Goal: Transaction & Acquisition: Purchase product/service

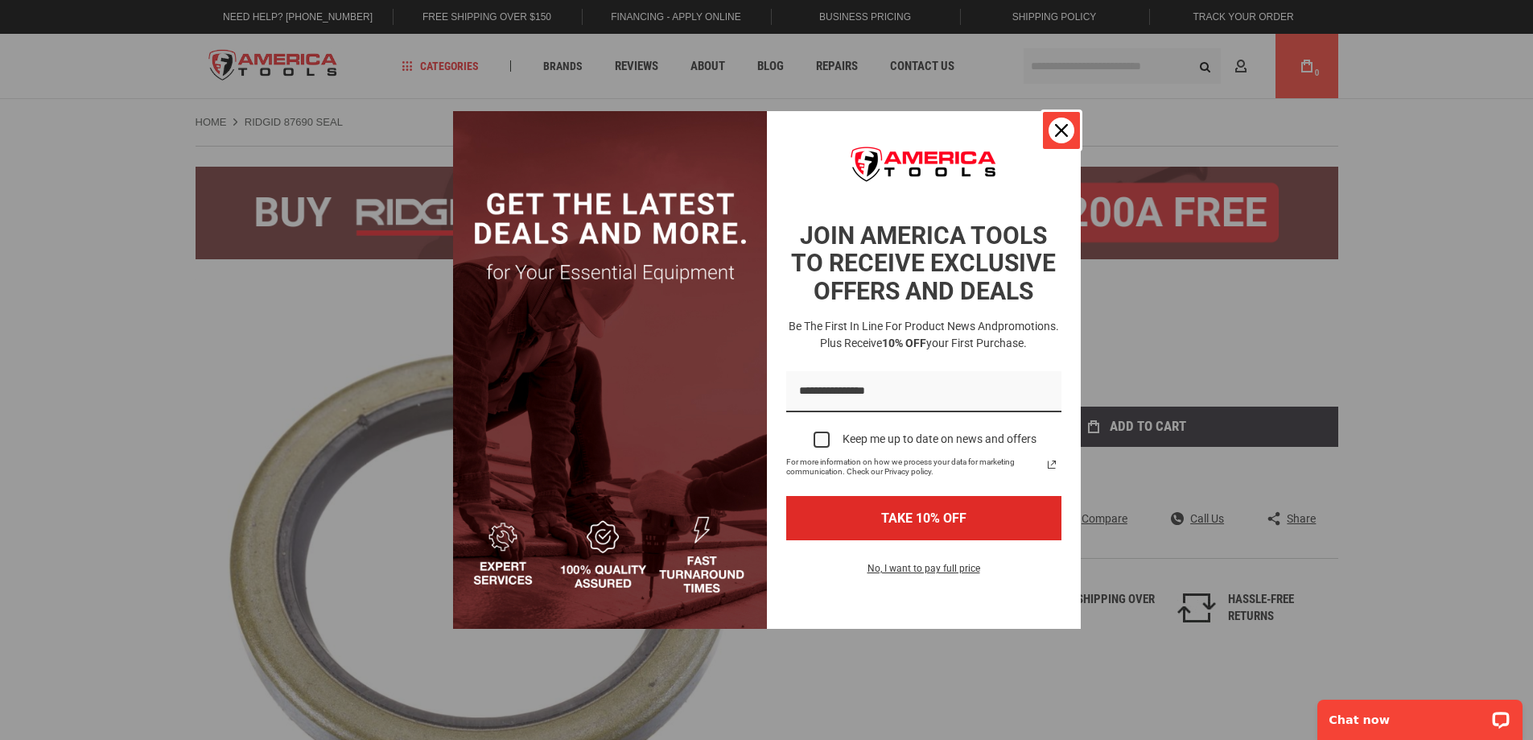
click at [1065, 138] on div "Close" at bounding box center [1062, 130] width 26 height 26
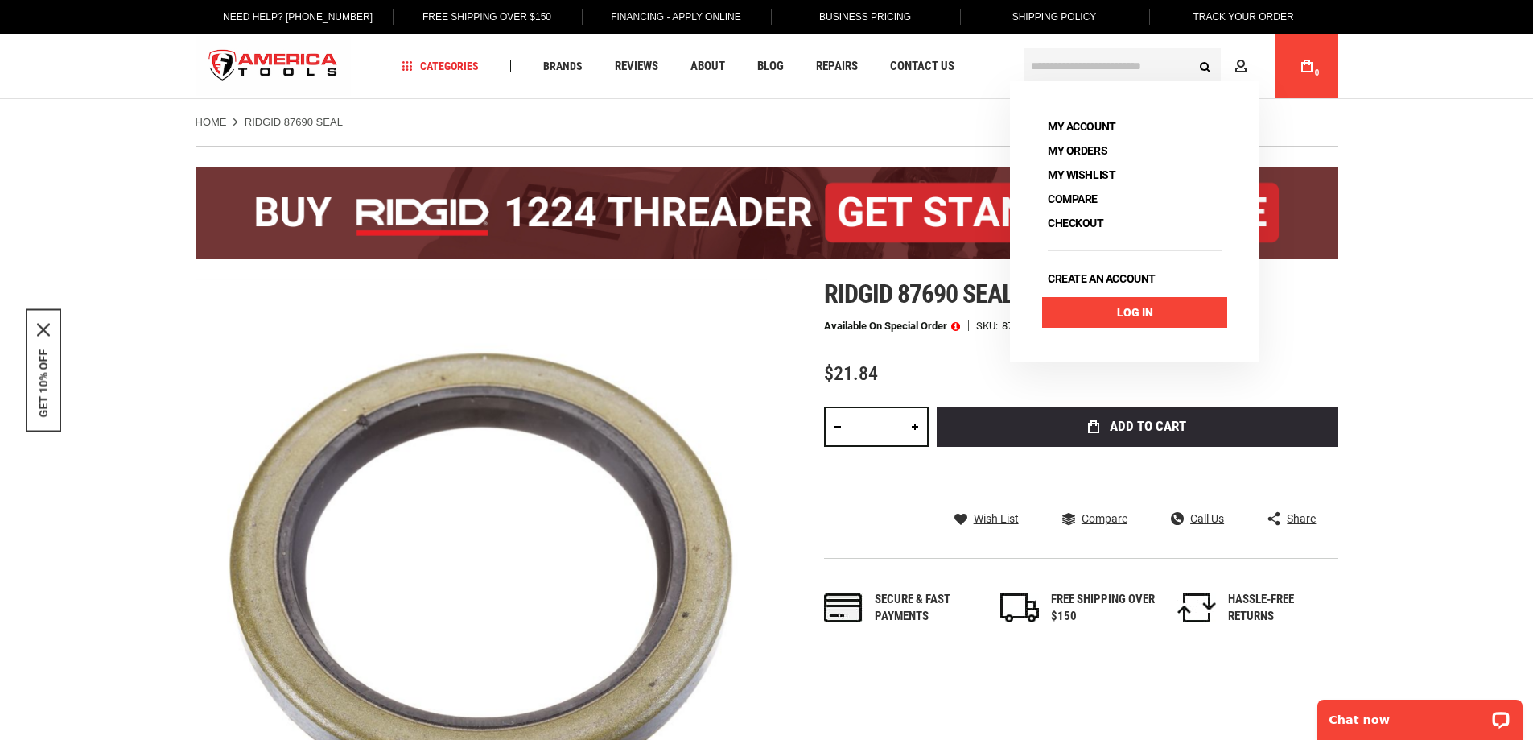
click at [1127, 313] on link "Log In" at bounding box center [1134, 312] width 185 height 31
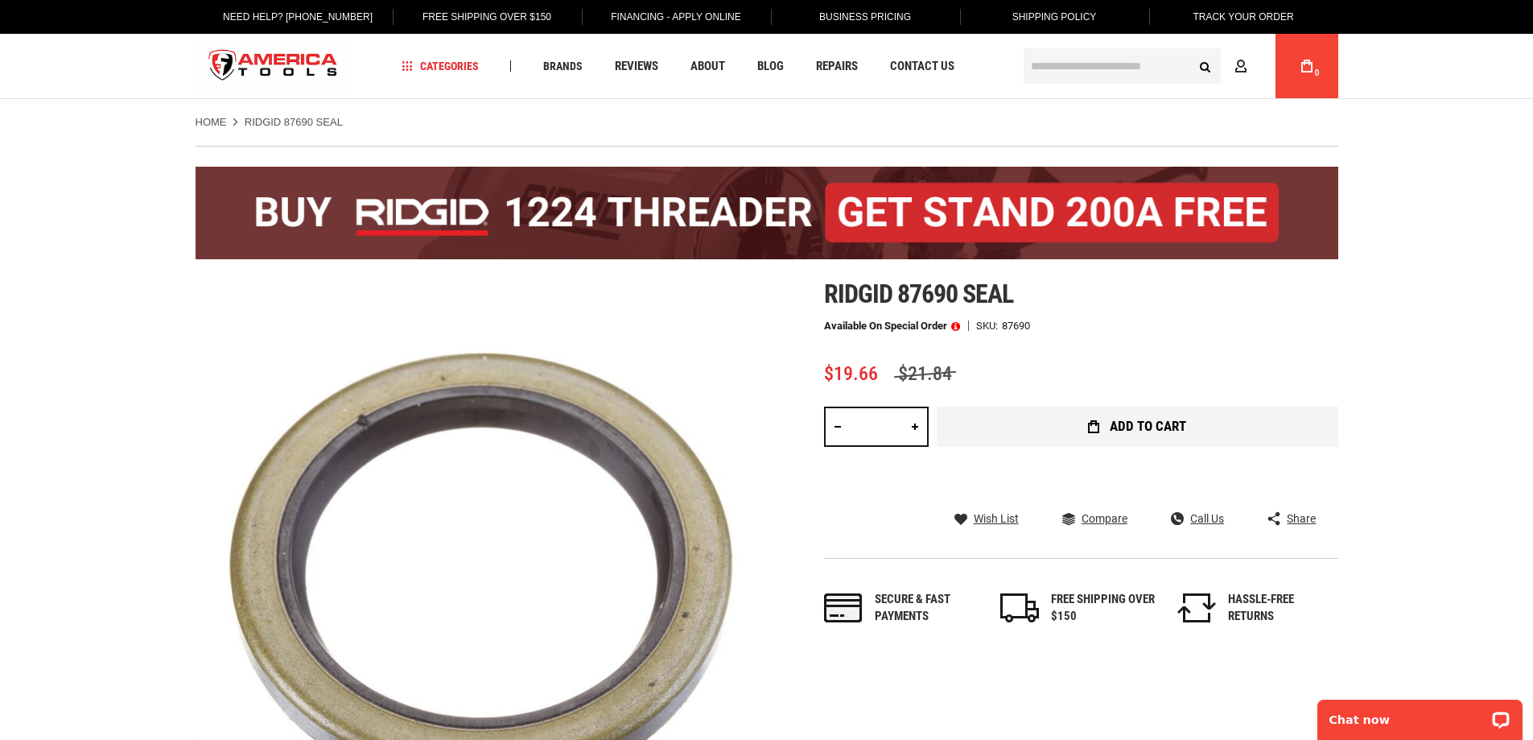
click at [1047, 432] on button "Add to Cart" at bounding box center [1138, 426] width 402 height 40
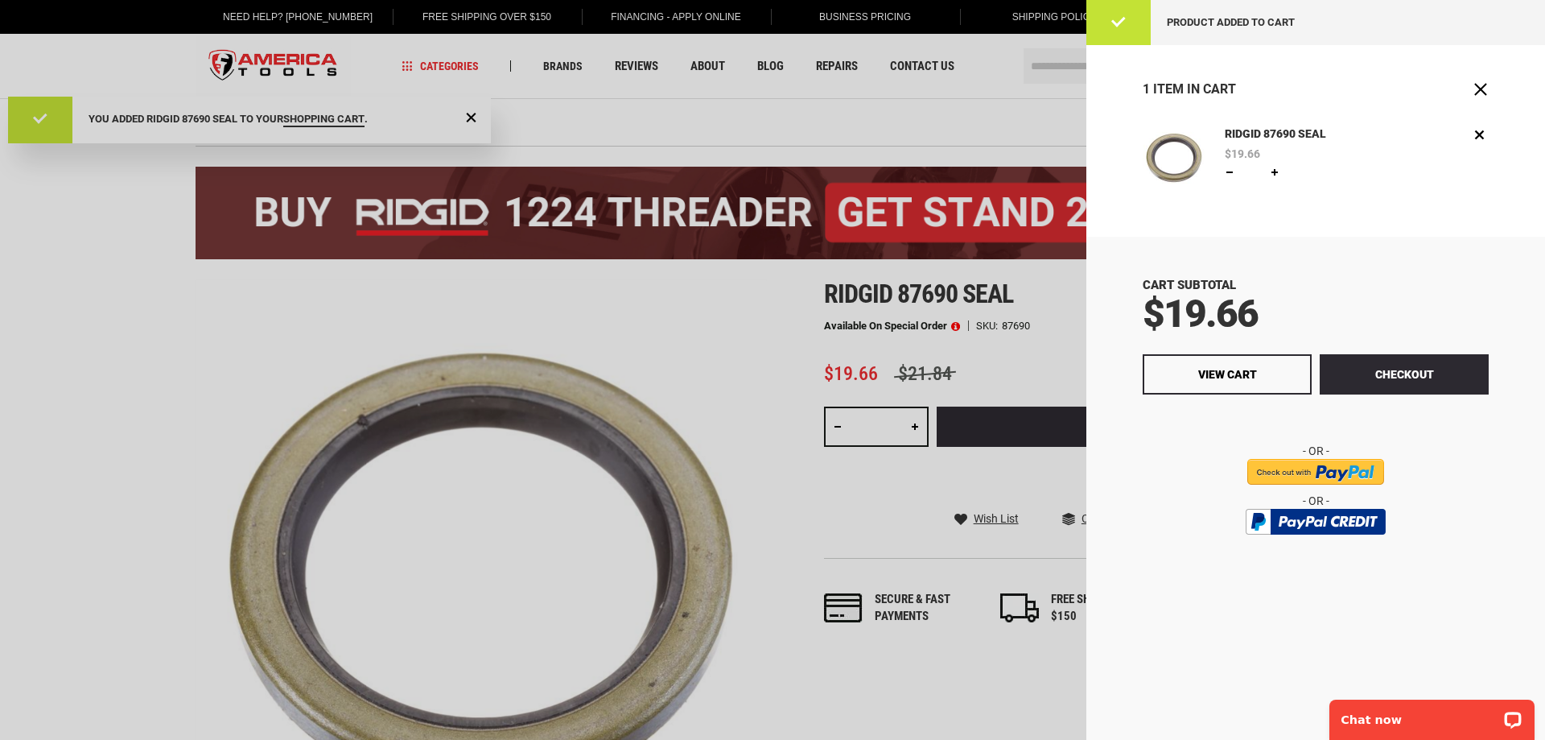
click at [0, 349] on div at bounding box center [772, 370] width 1545 height 740
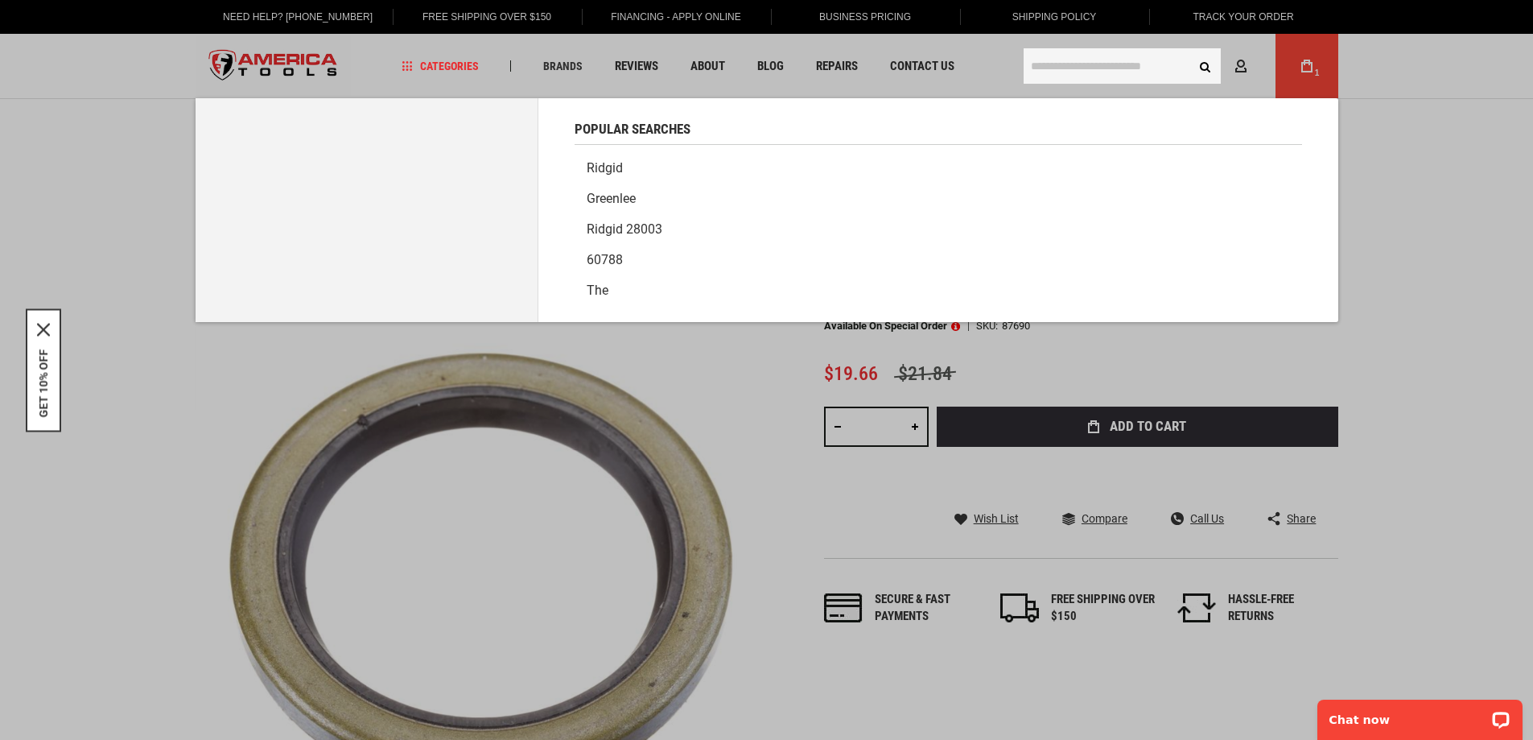
click at [1083, 68] on input "text" at bounding box center [1122, 65] width 197 height 35
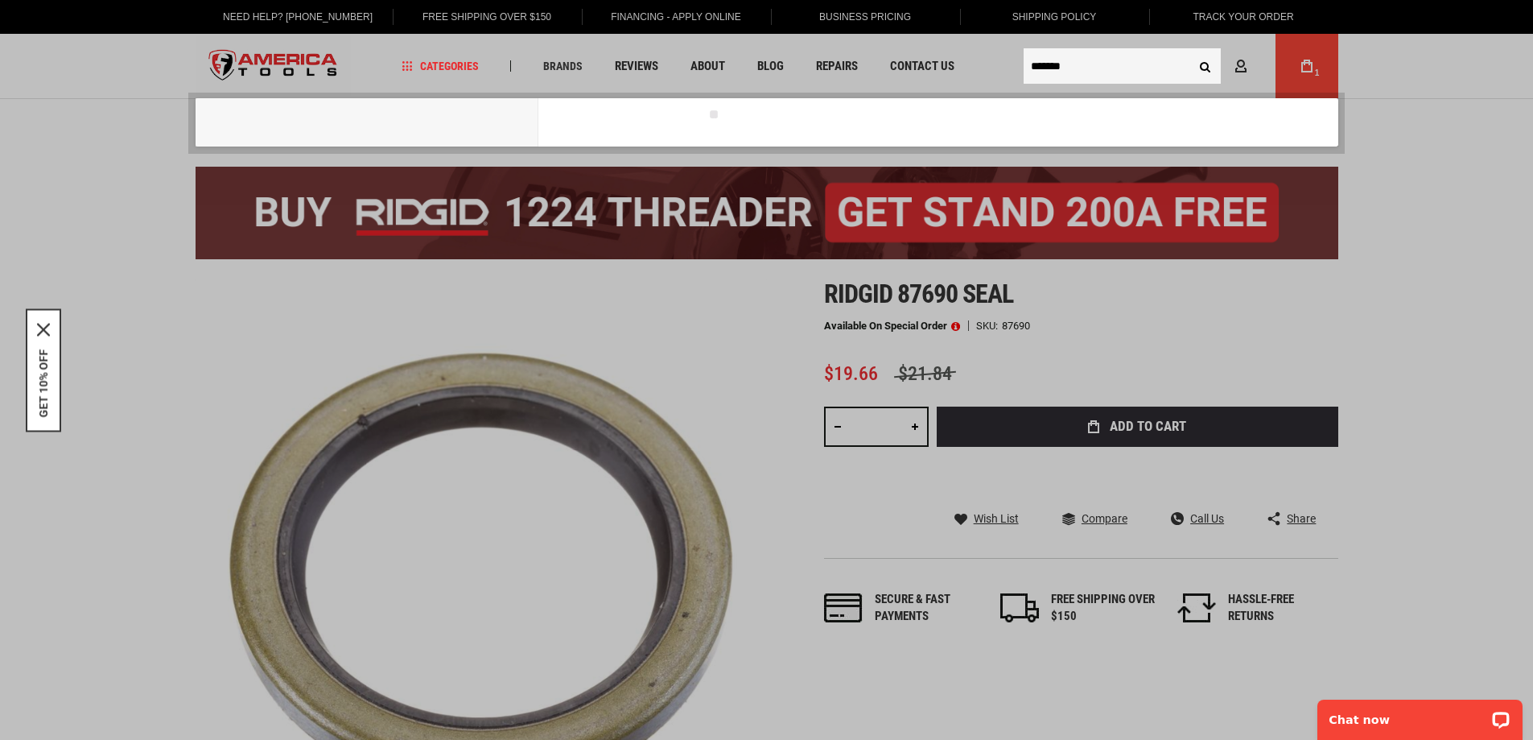
paste input "******"
type input "**********"
click at [1190, 51] on button "Search" at bounding box center [1205, 66] width 31 height 31
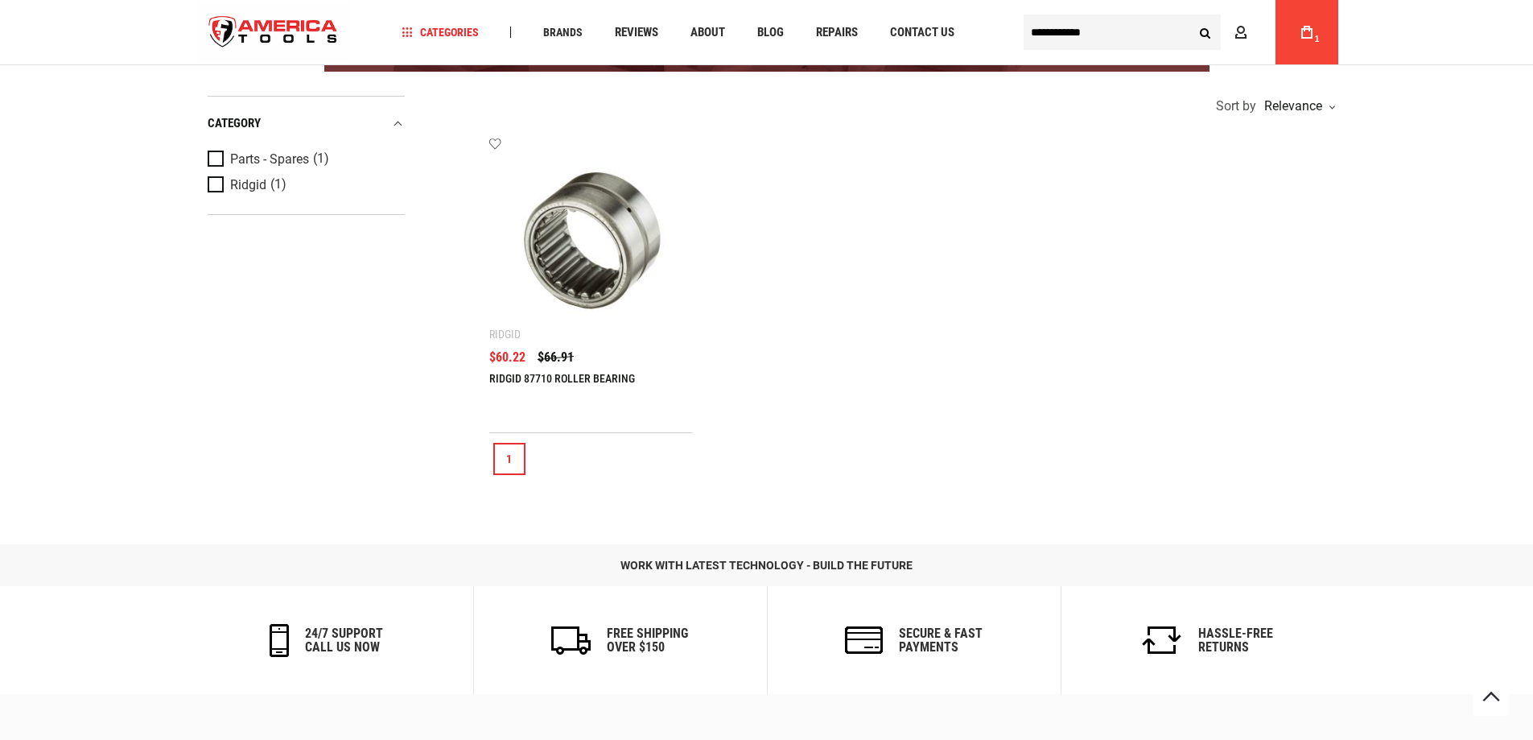
click at [548, 377] on link "RIDGID 87710 ROLLER BEARING" at bounding box center [562, 378] width 146 height 13
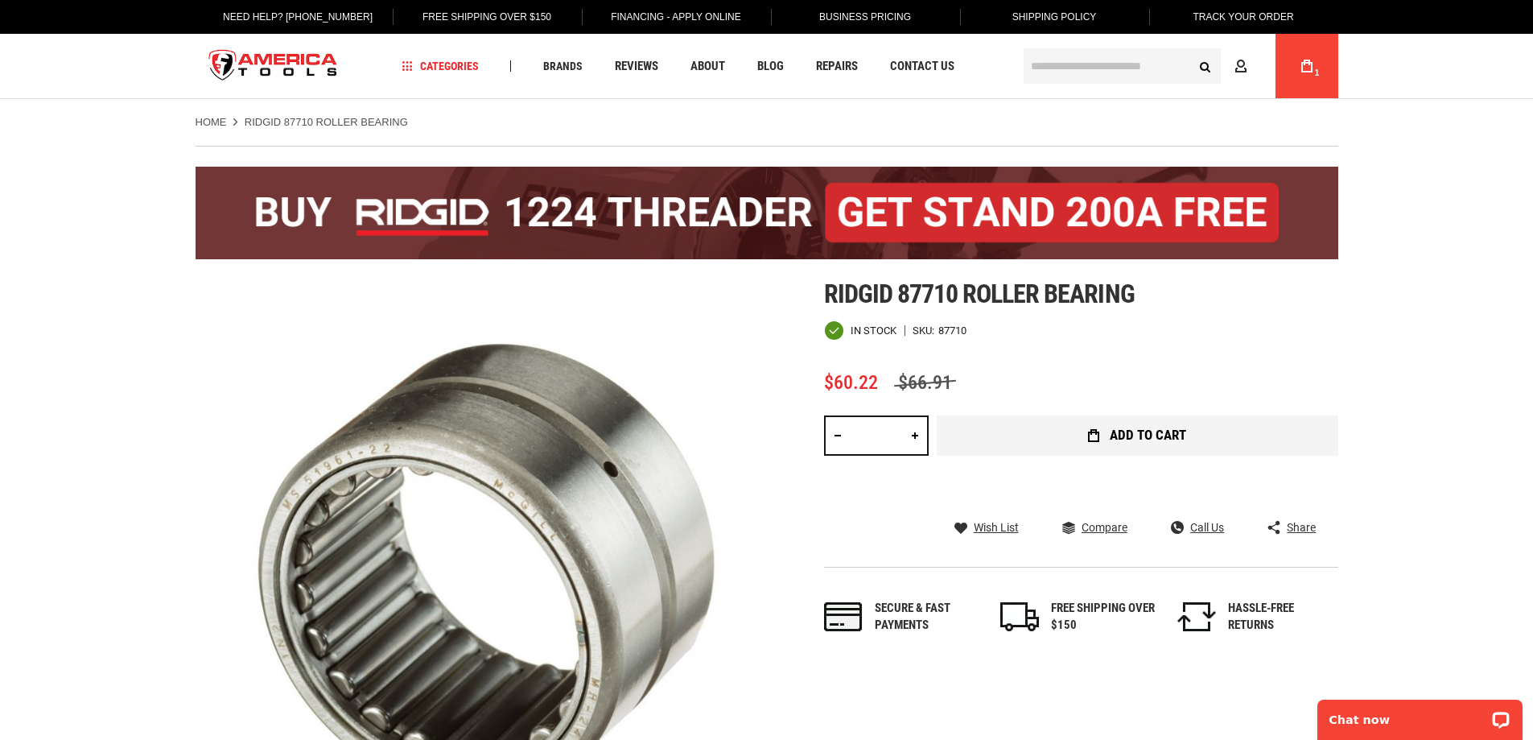
click at [1094, 429] on icon "submit" at bounding box center [1093, 435] width 11 height 13
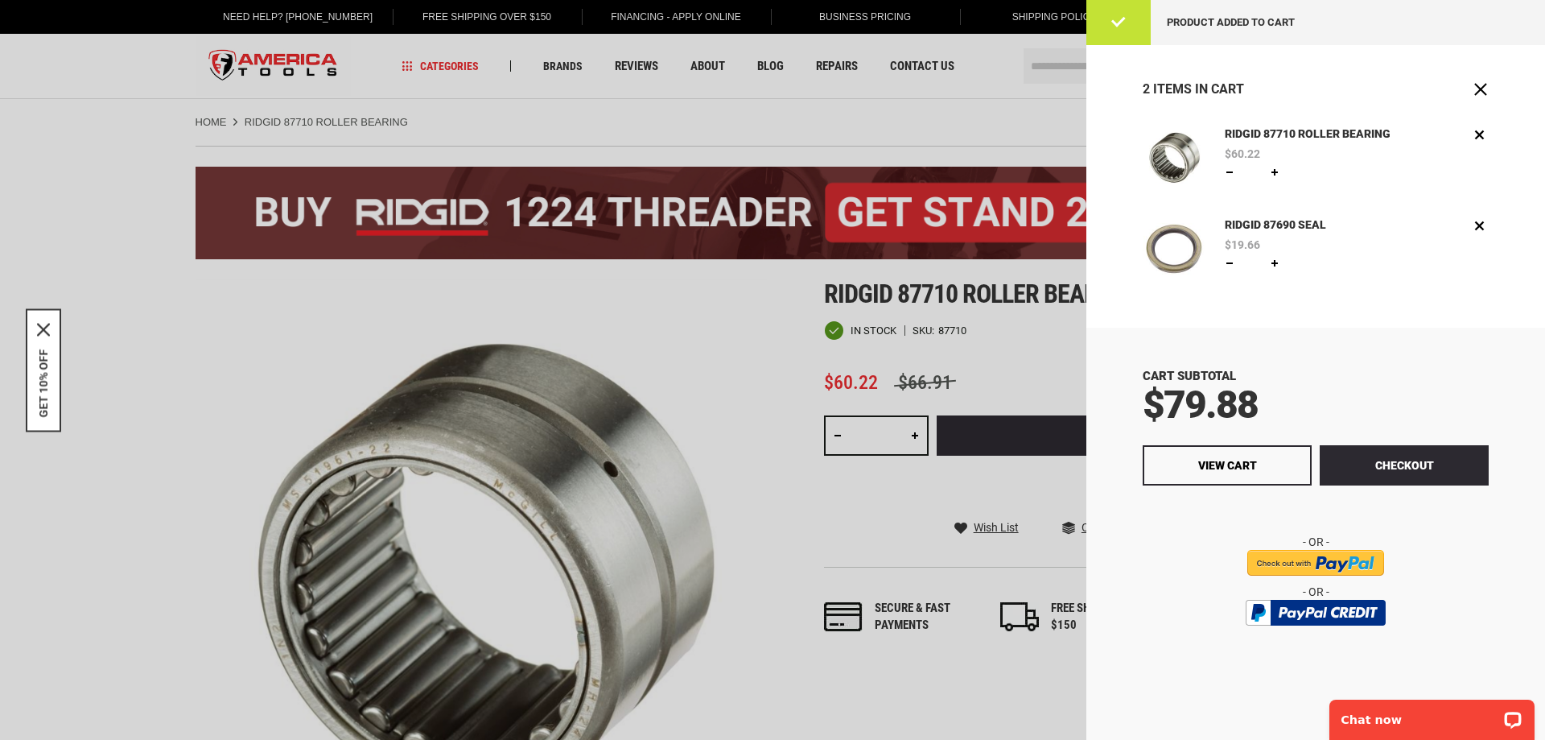
click at [200, 393] on div at bounding box center [772, 370] width 1545 height 740
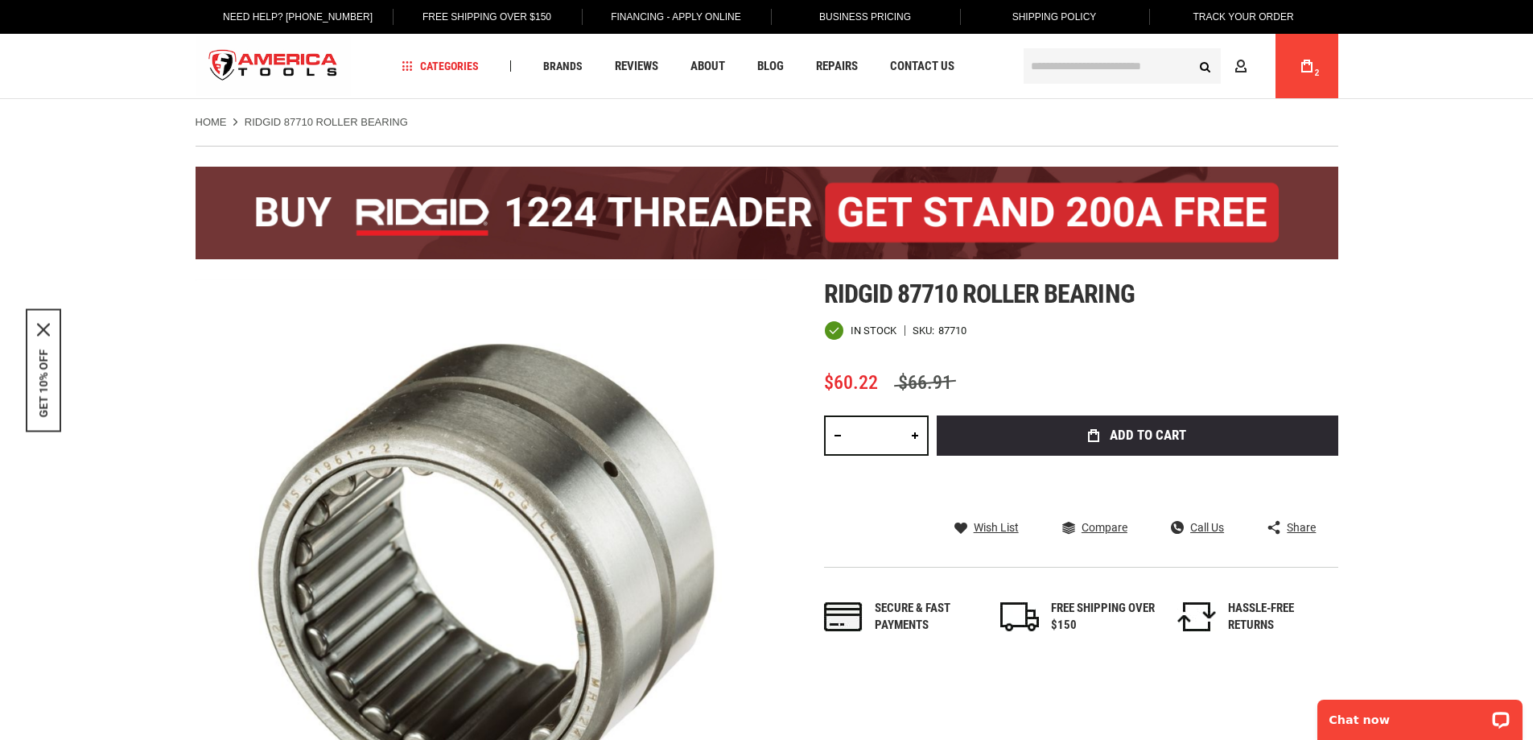
click at [1077, 62] on input "text" at bounding box center [1122, 65] width 197 height 35
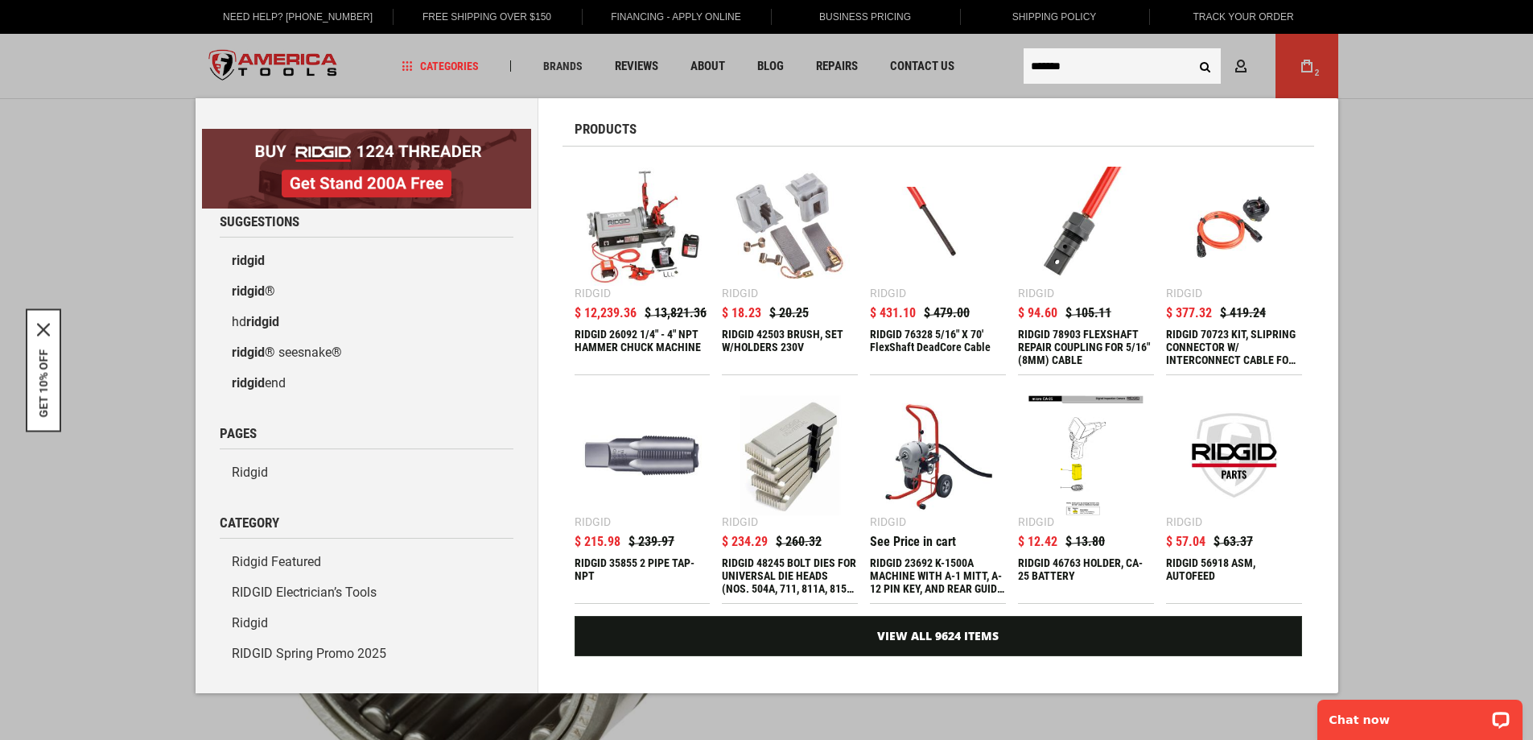
paste input "*******"
type input "**********"
click at [1210, 61] on button "Search" at bounding box center [1205, 66] width 31 height 31
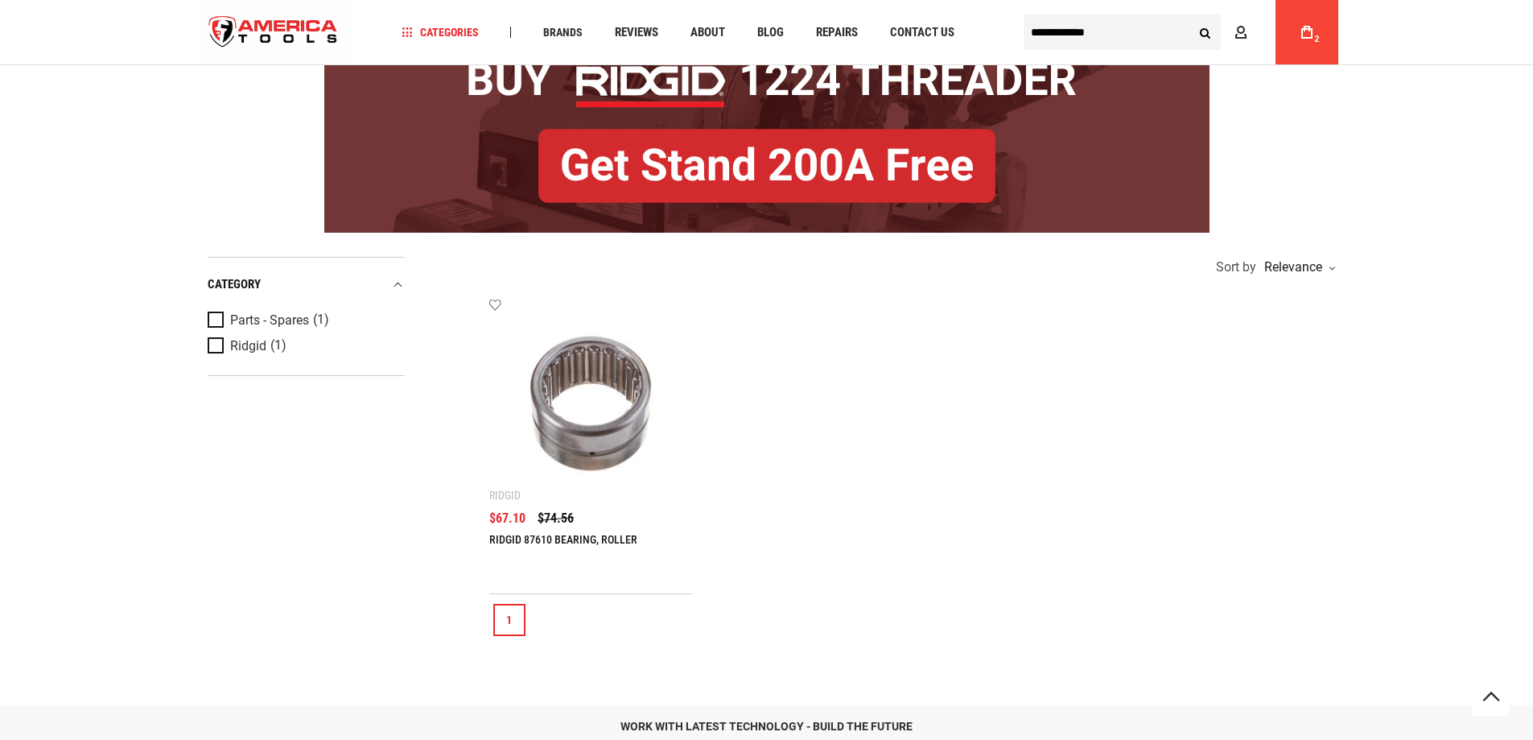
click at [590, 534] on link "RIDGID 87610 BEARING, ROLLER" at bounding box center [563, 539] width 148 height 13
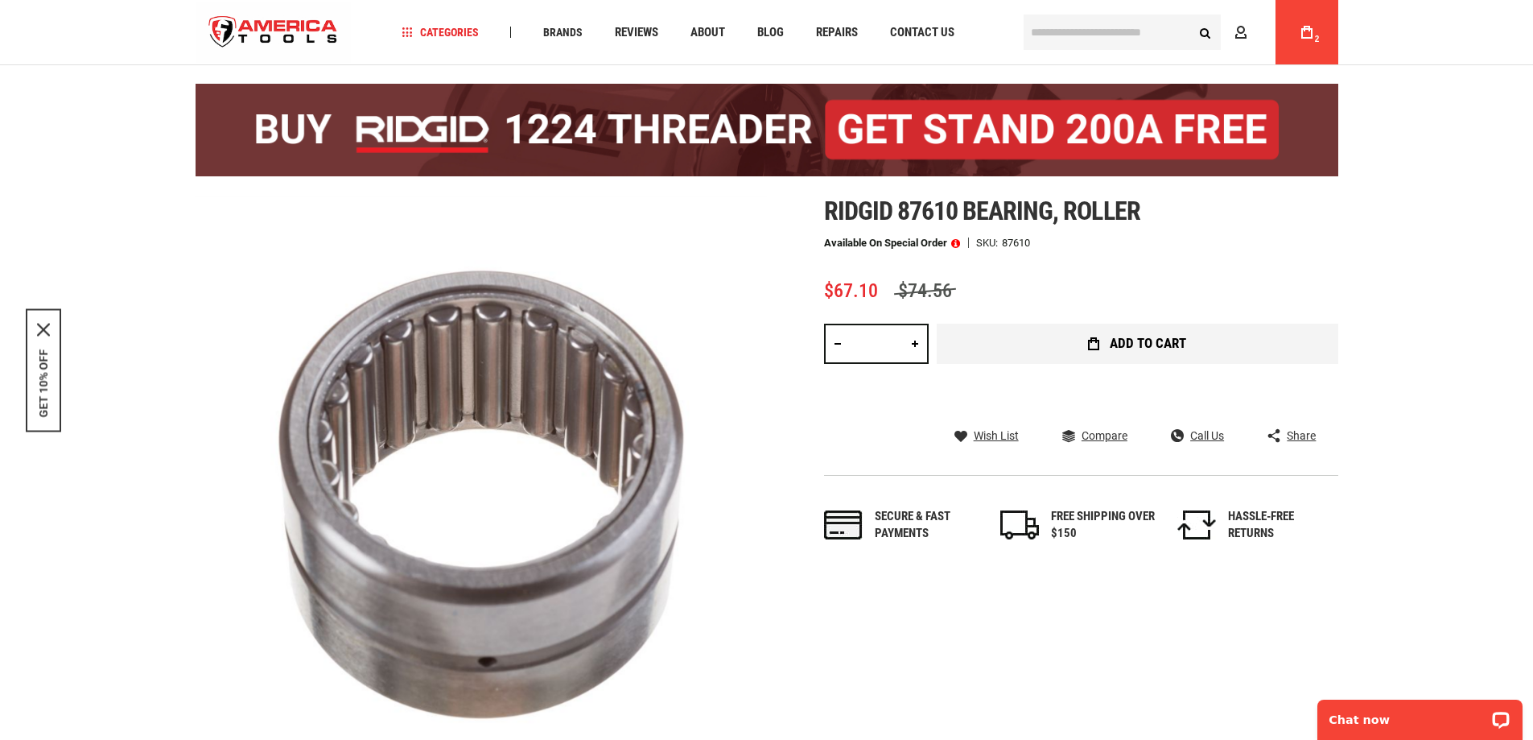
click at [1093, 336] on button "Add to Cart" at bounding box center [1138, 343] width 402 height 40
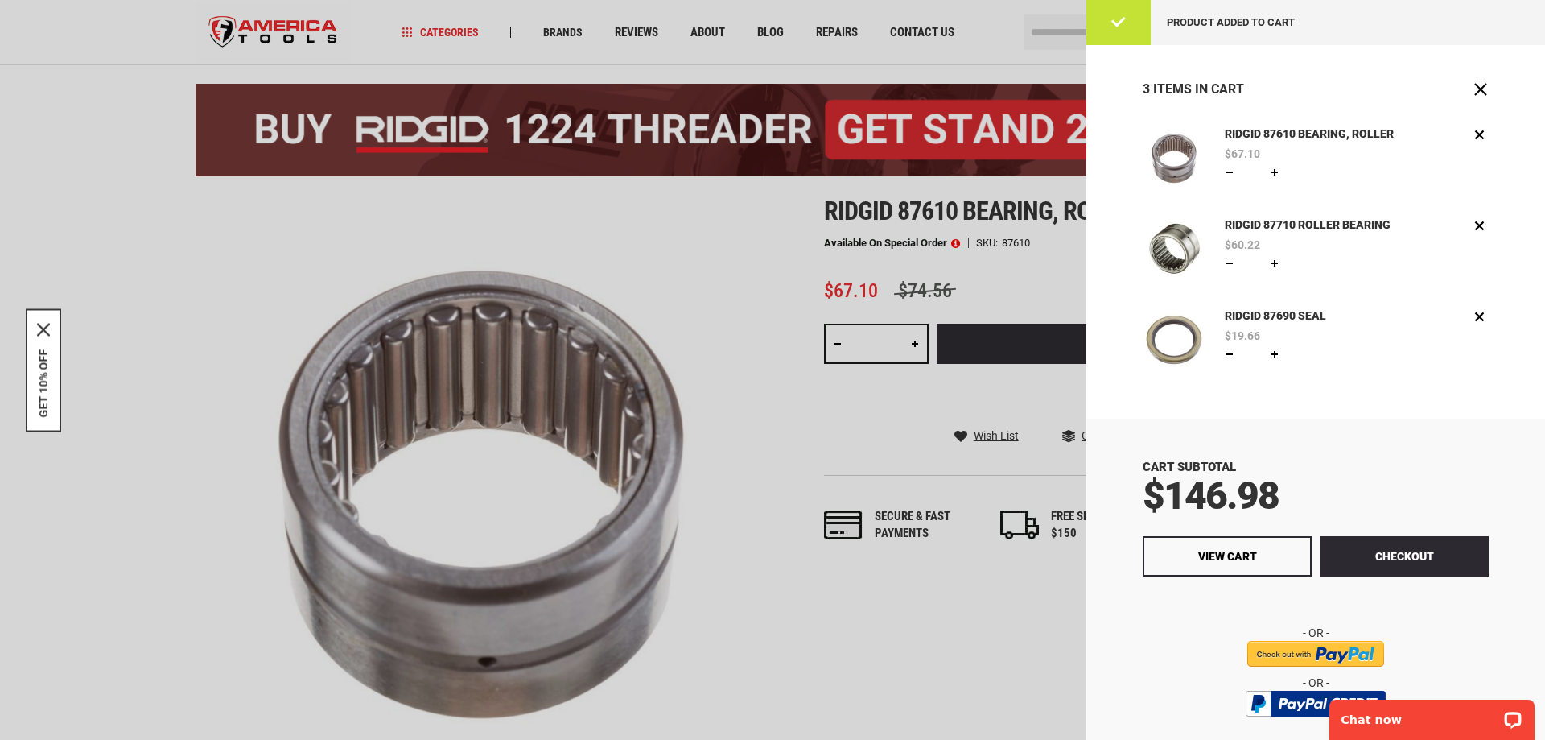
click at [799, 440] on div at bounding box center [772, 370] width 1545 height 740
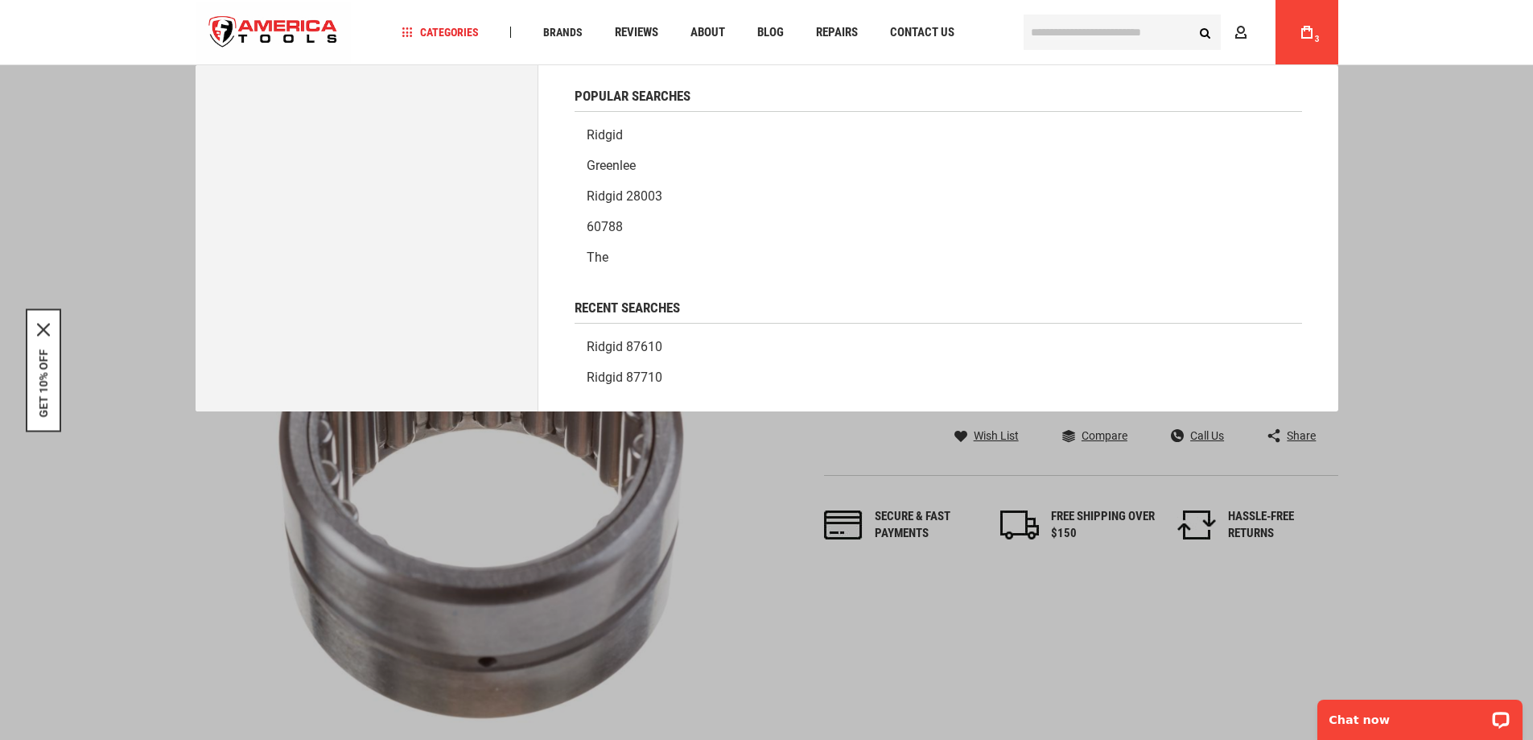
click at [1078, 31] on input "text" at bounding box center [1122, 31] width 197 height 35
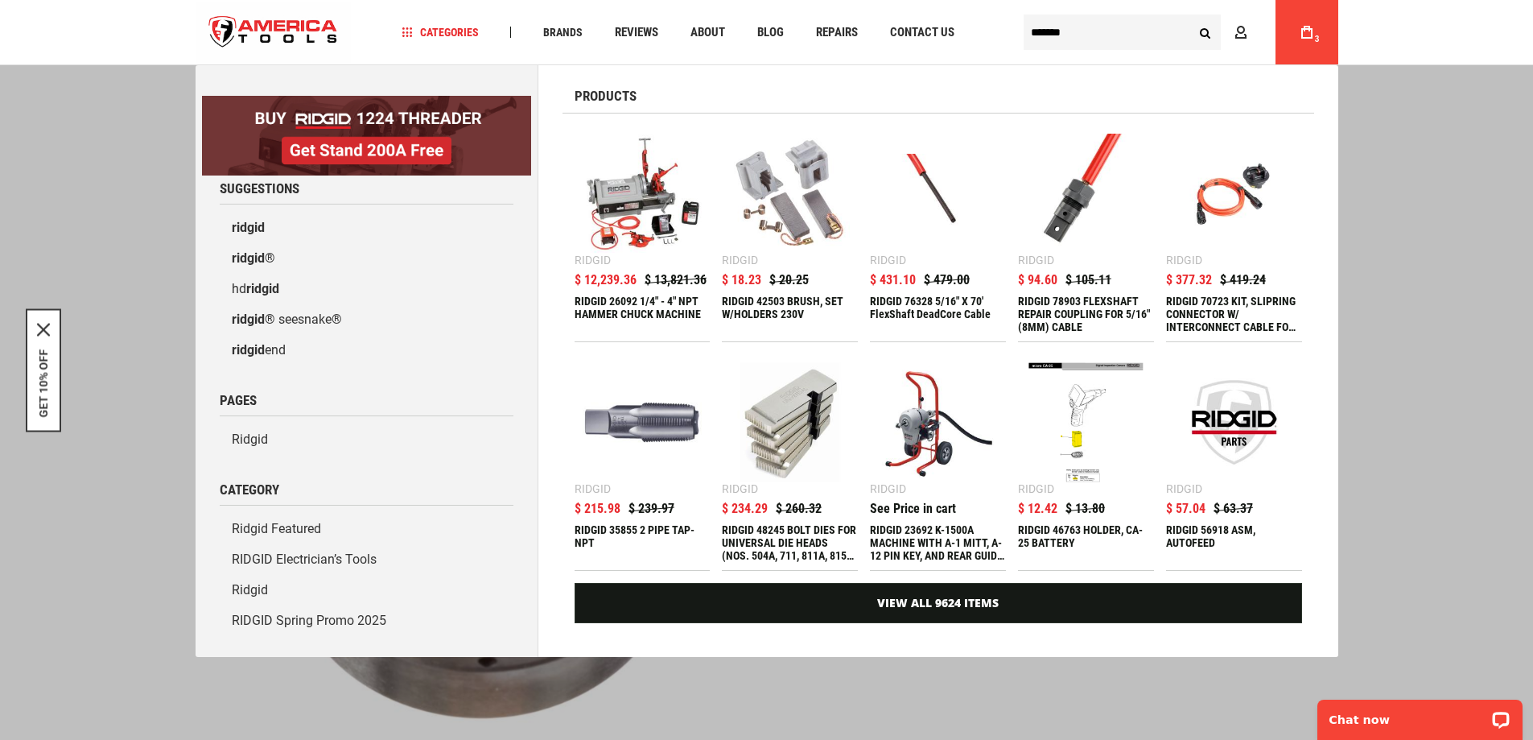
paste input "*******"
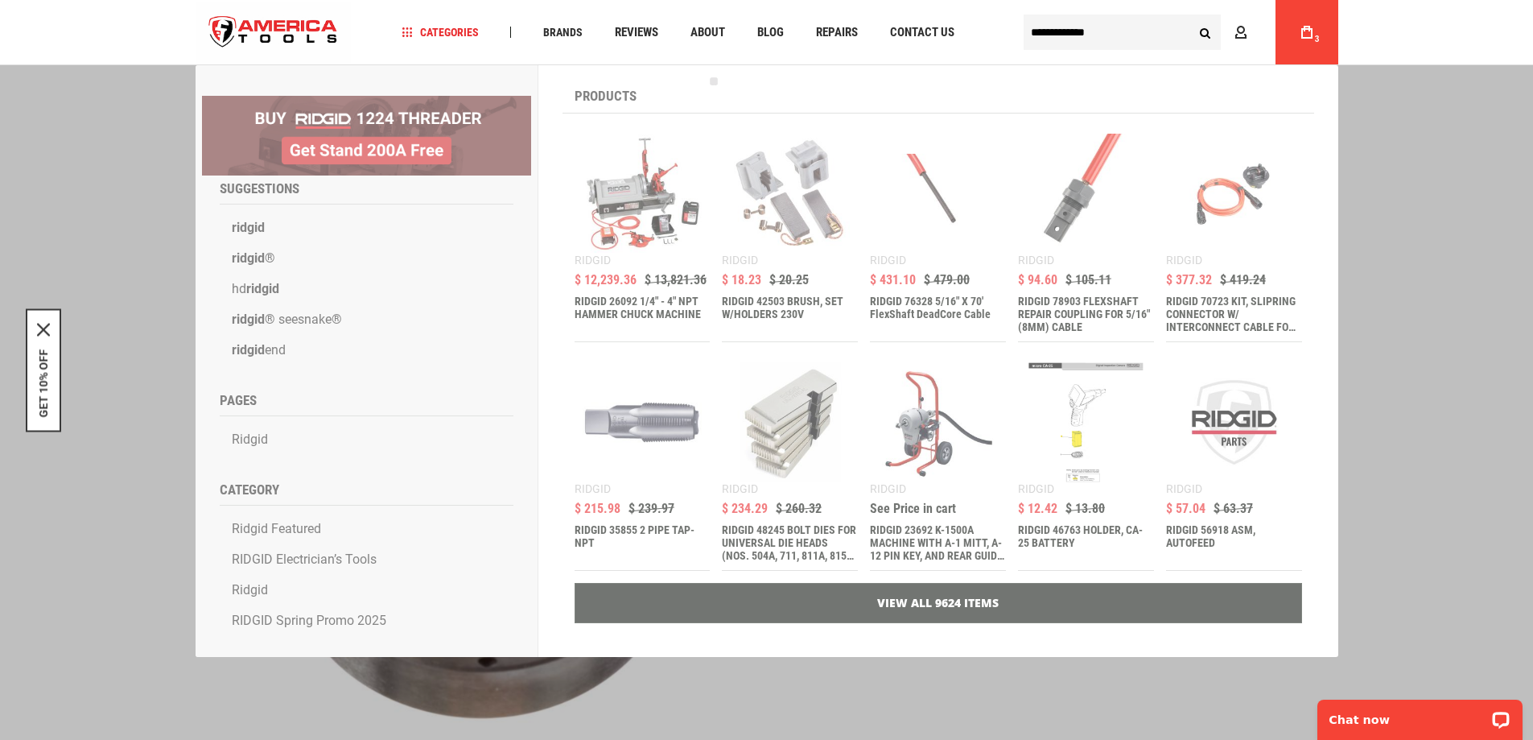
type input "**********"
click at [1190, 17] on button "Search" at bounding box center [1205, 32] width 31 height 31
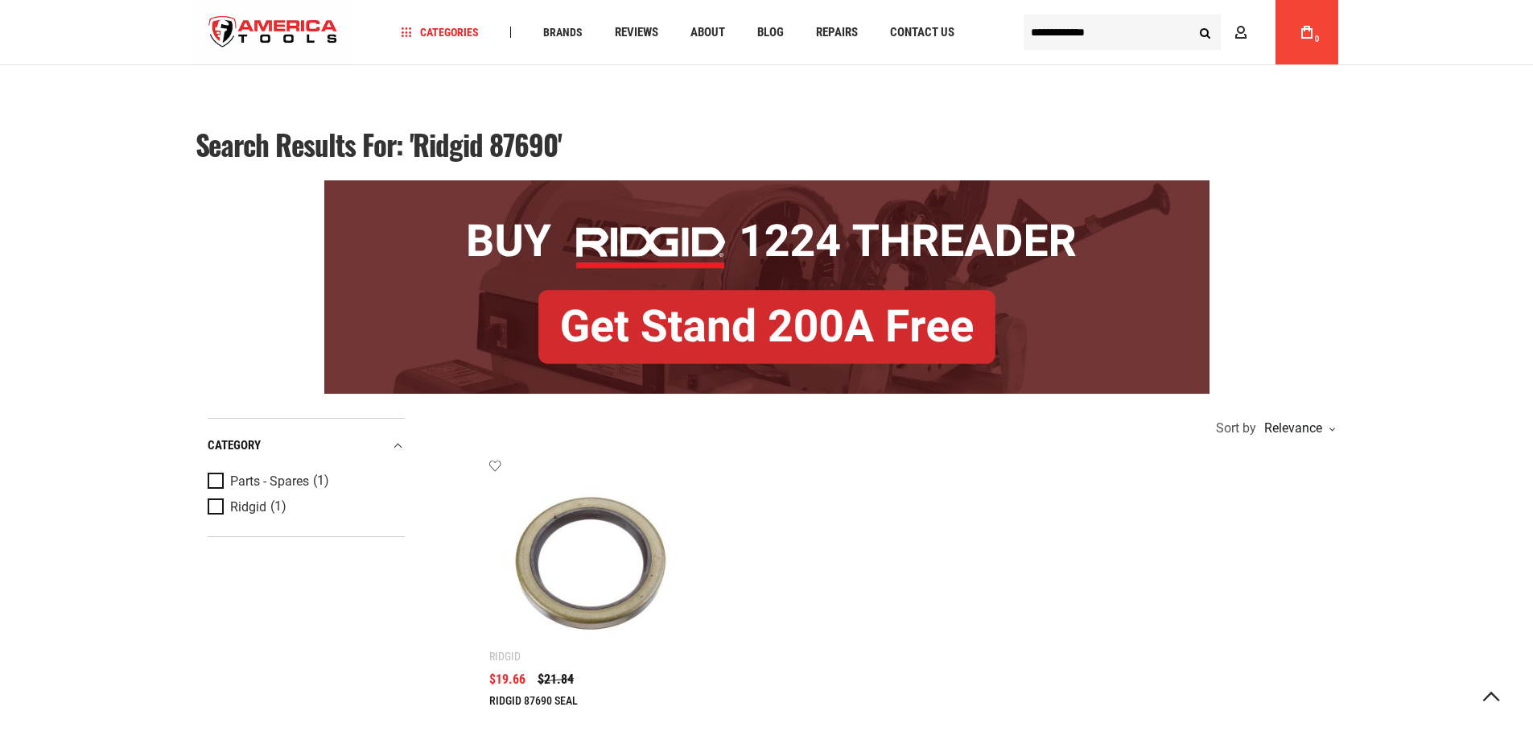
scroll to position [322, 0]
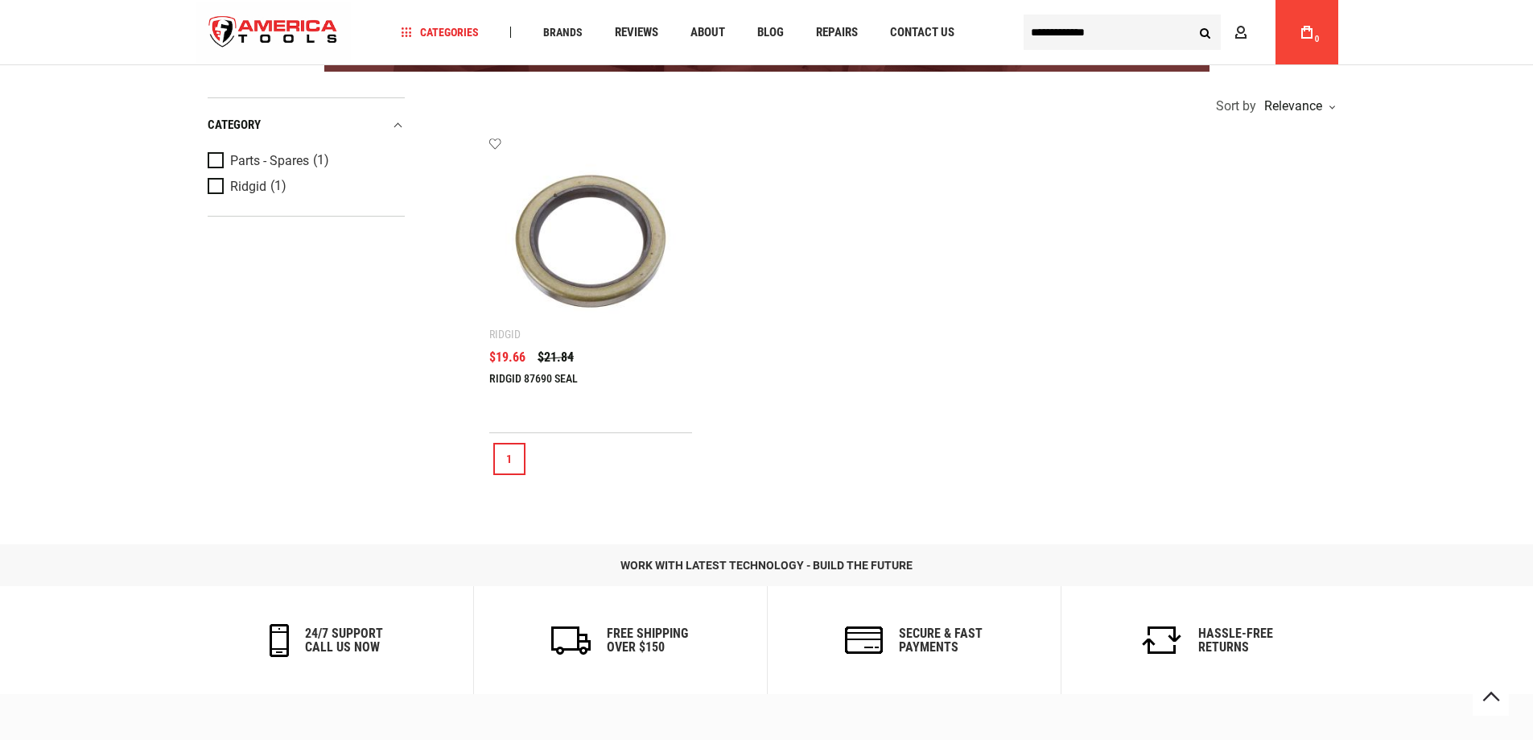
click at [596, 282] on img at bounding box center [590, 238] width 171 height 171
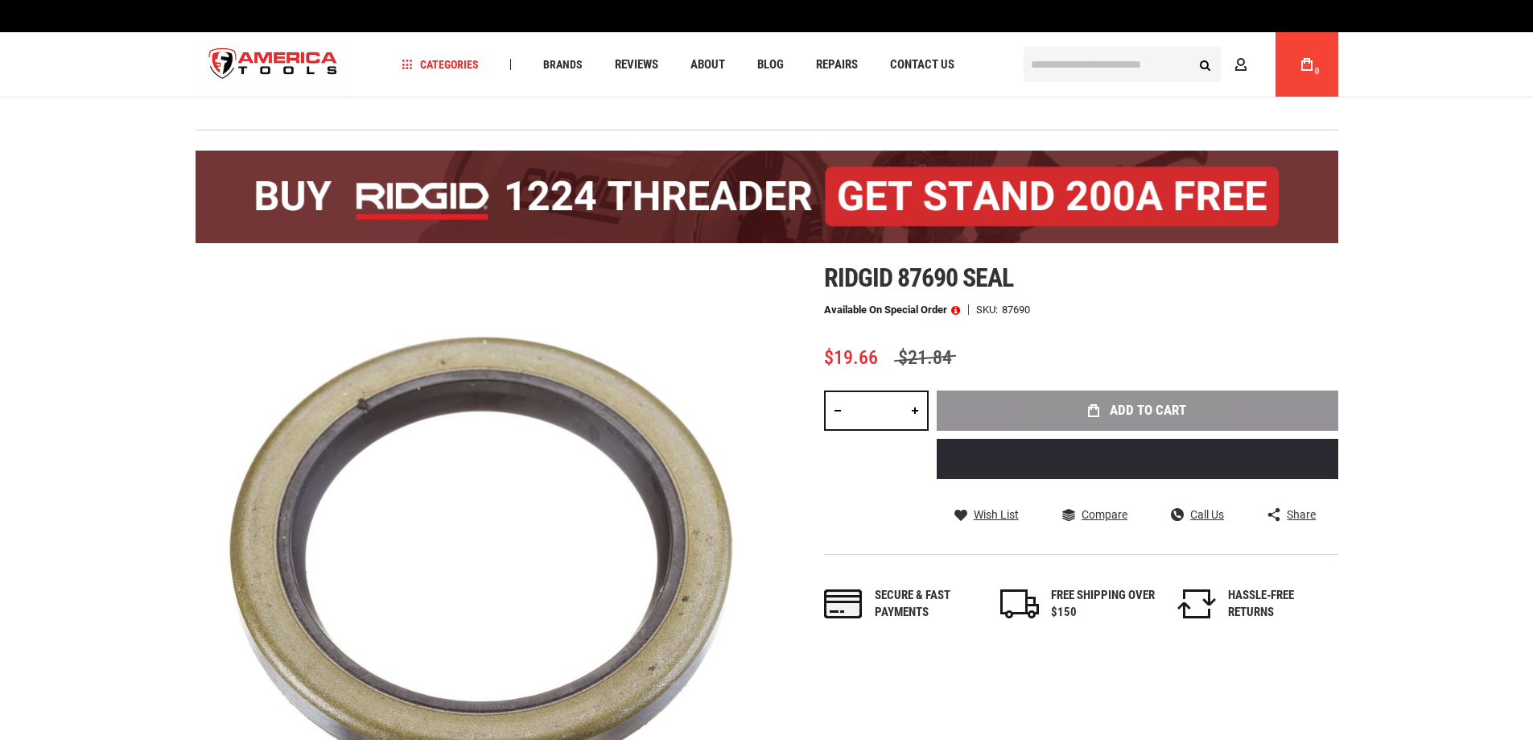
click at [1138, 414] on div "Add to Cart" at bounding box center [1138, 440] width 402 height 101
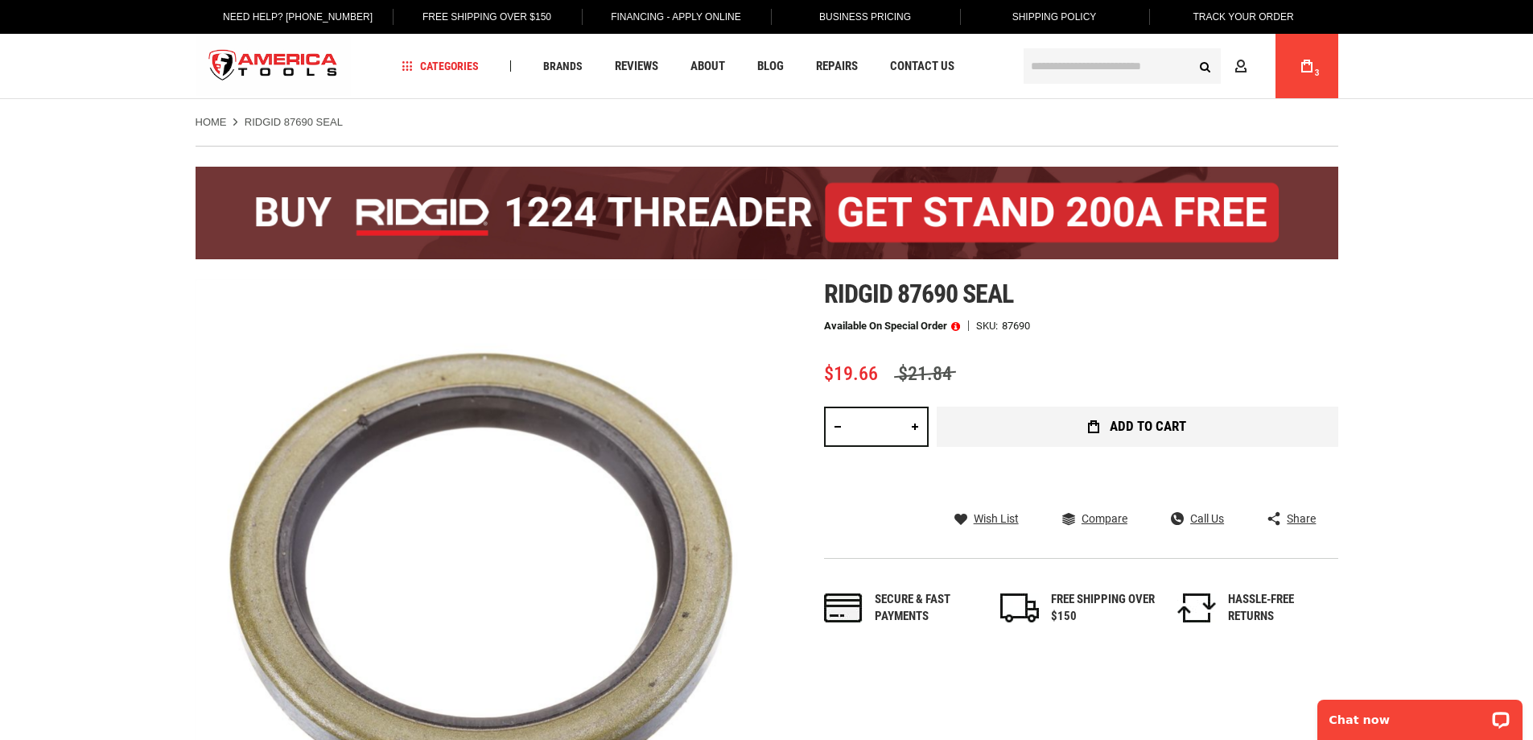
click at [1107, 420] on button "Add to Cart" at bounding box center [1138, 426] width 402 height 40
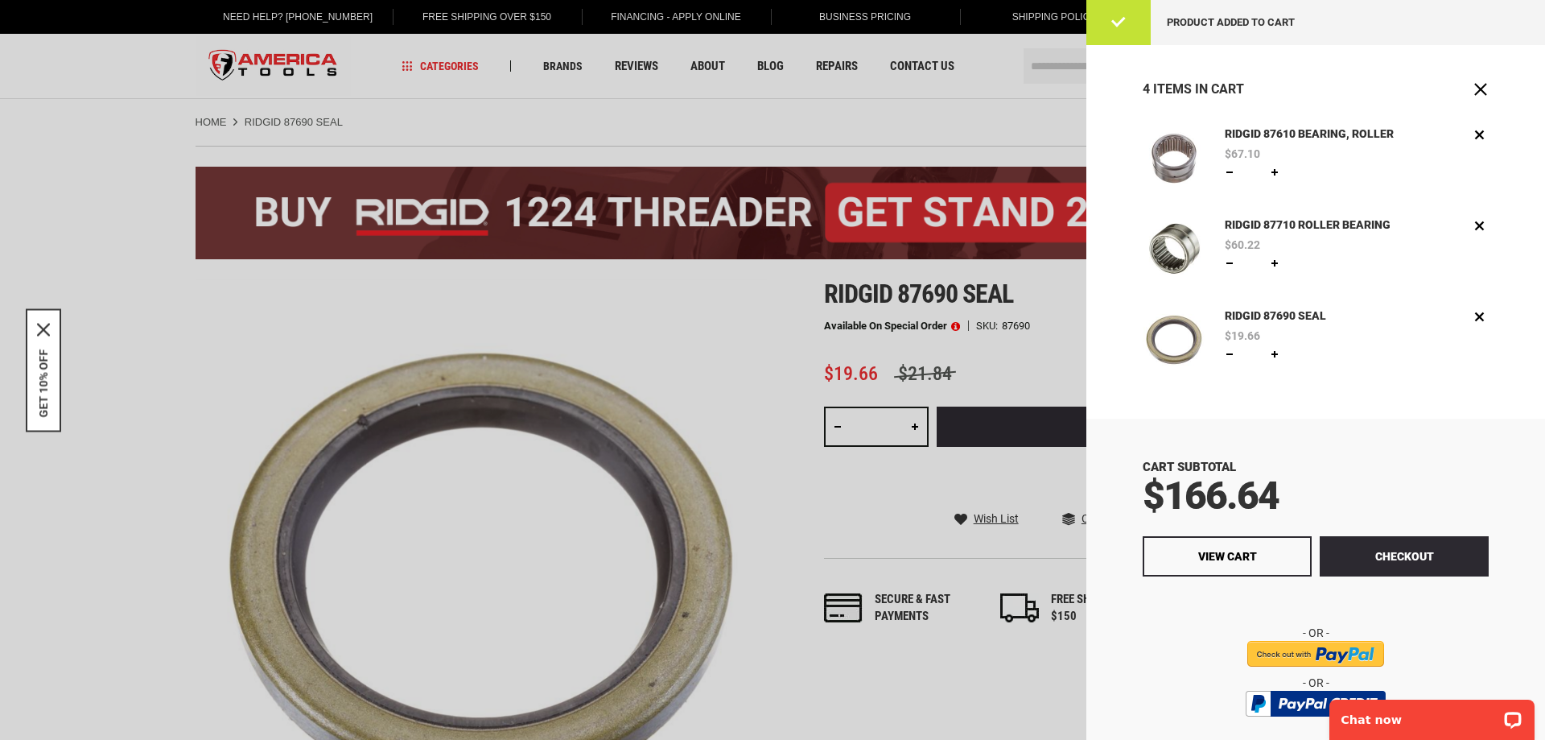
click at [962, 362] on div at bounding box center [772, 370] width 1545 height 740
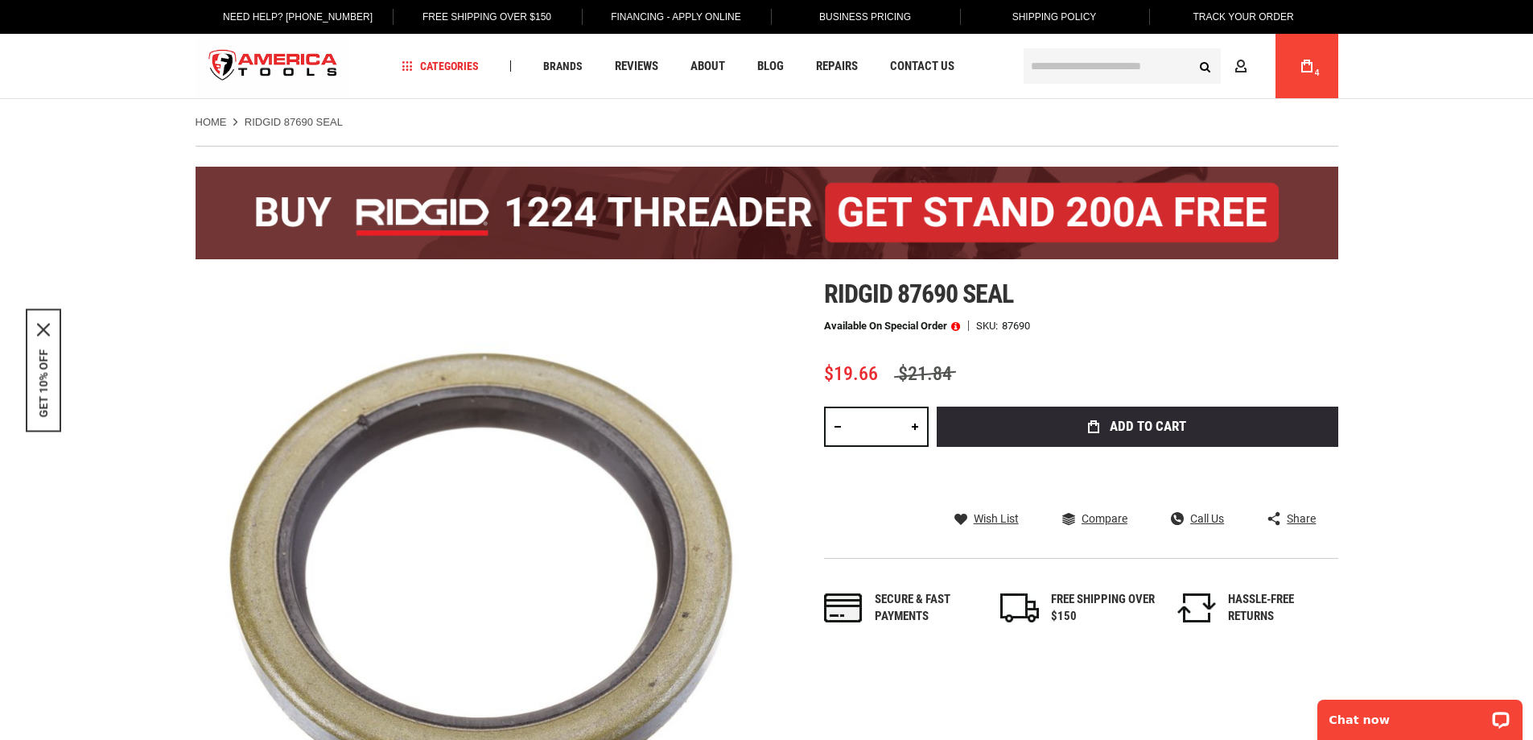
click at [1086, 73] on input "text" at bounding box center [1122, 65] width 197 height 35
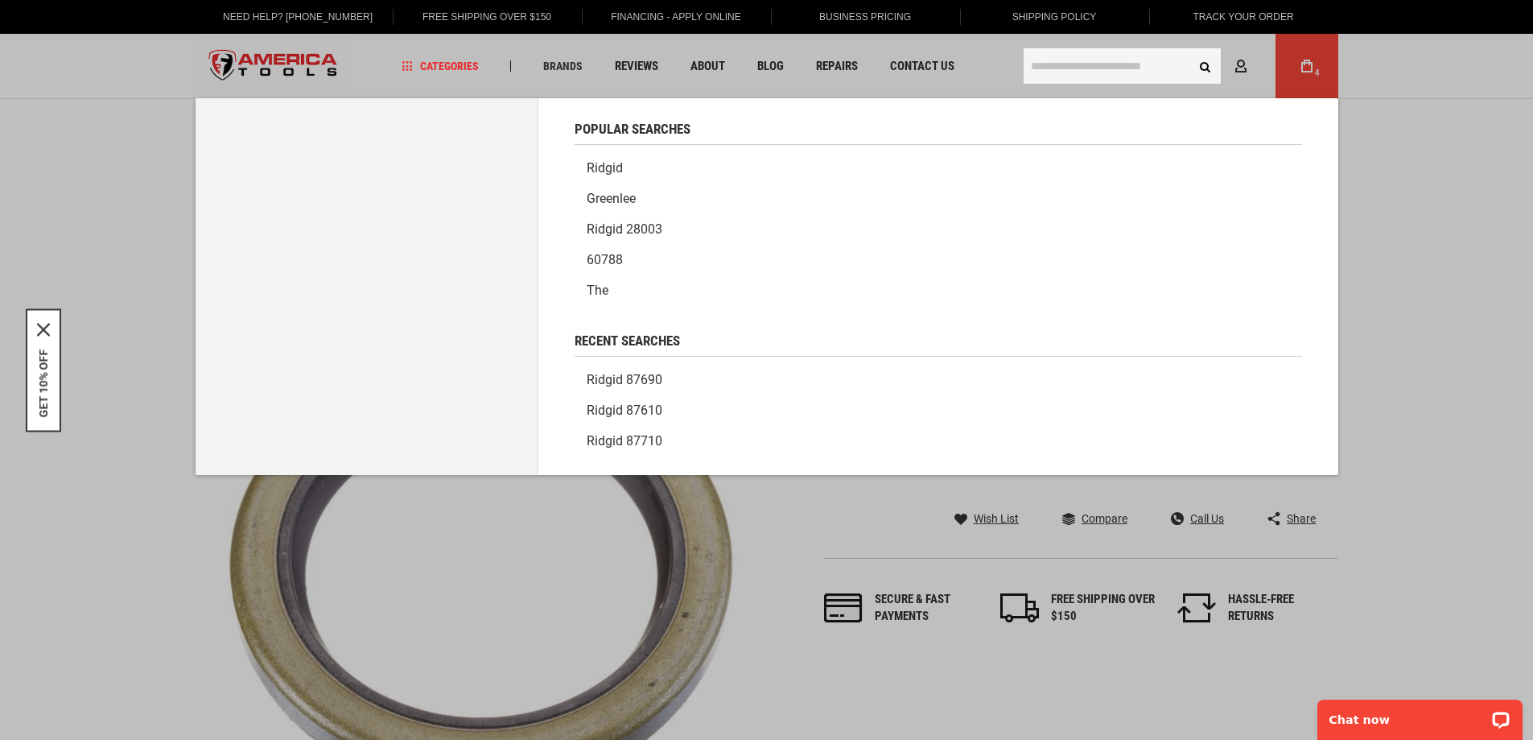
paste input "*****"
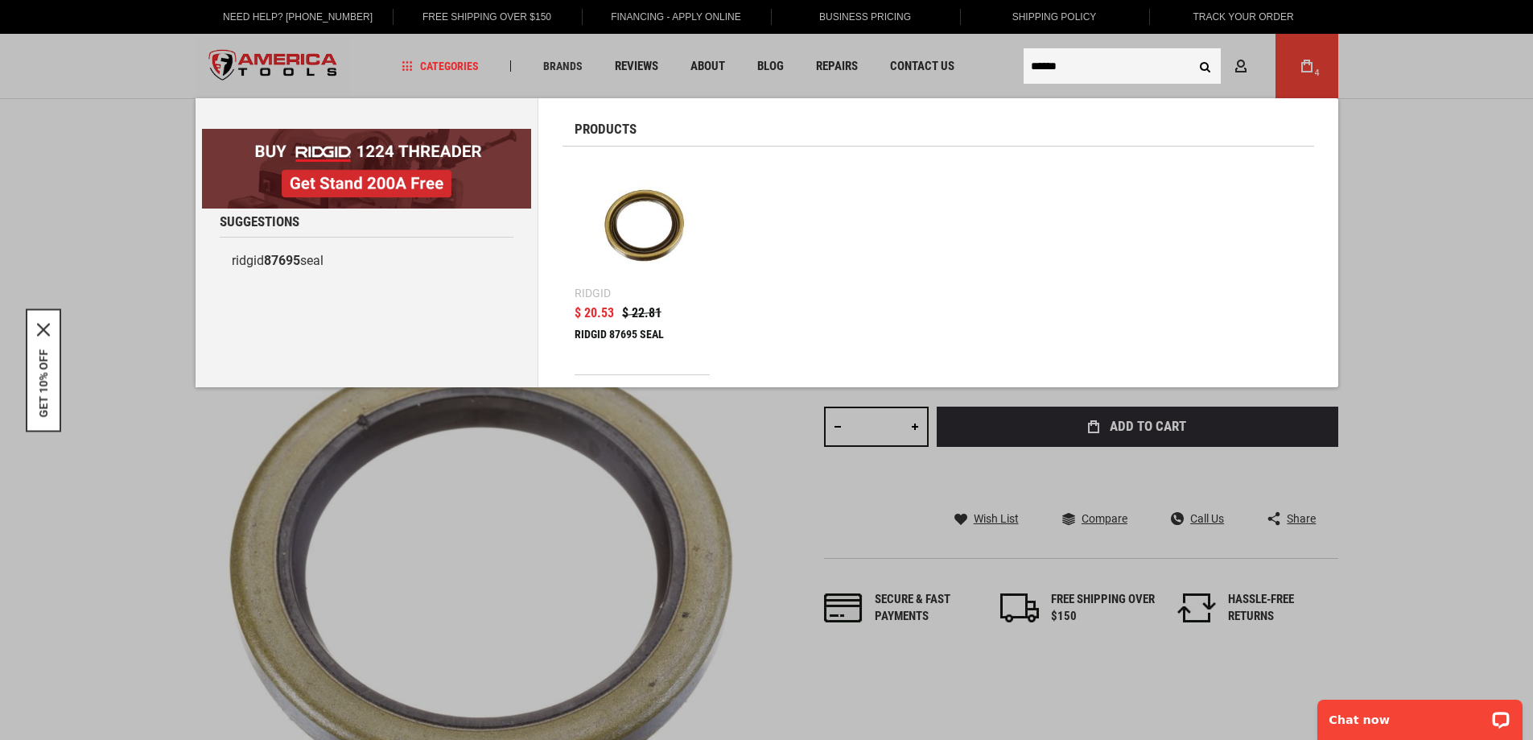
type input "*****"
click at [1205, 68] on button "Search" at bounding box center [1205, 66] width 31 height 31
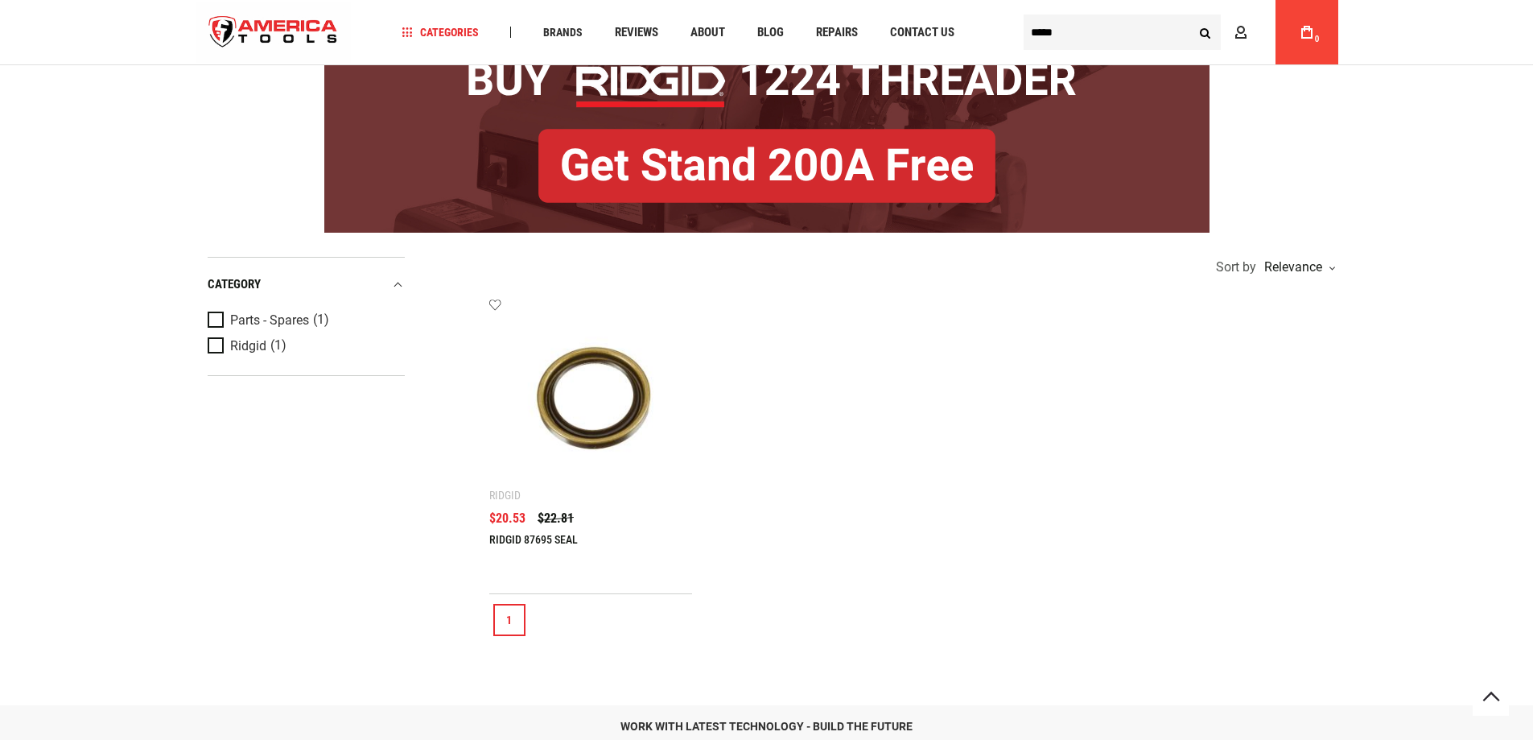
scroll to position [161, 0]
click at [597, 443] on img at bounding box center [590, 399] width 171 height 171
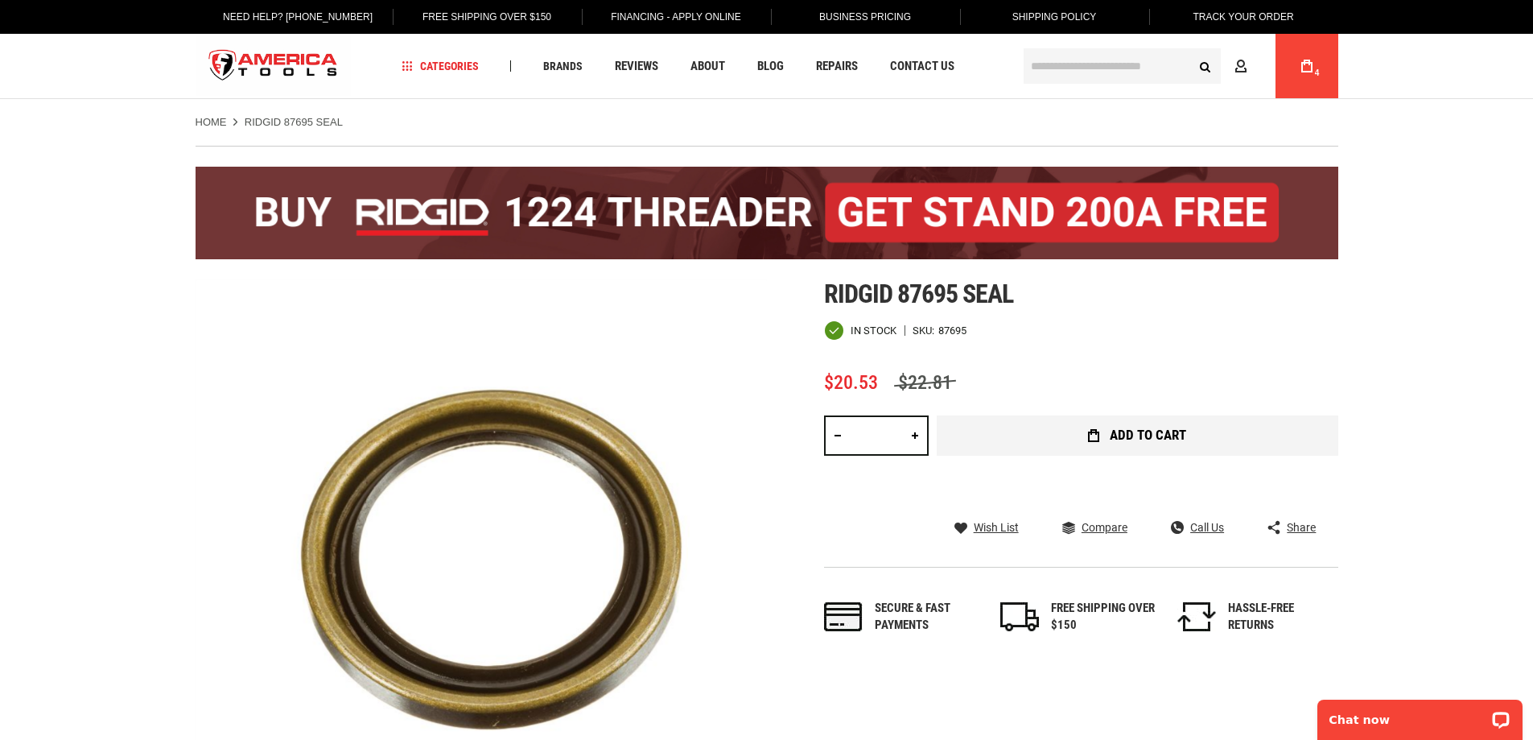
click at [1117, 426] on button "Add to Cart" at bounding box center [1138, 435] width 402 height 40
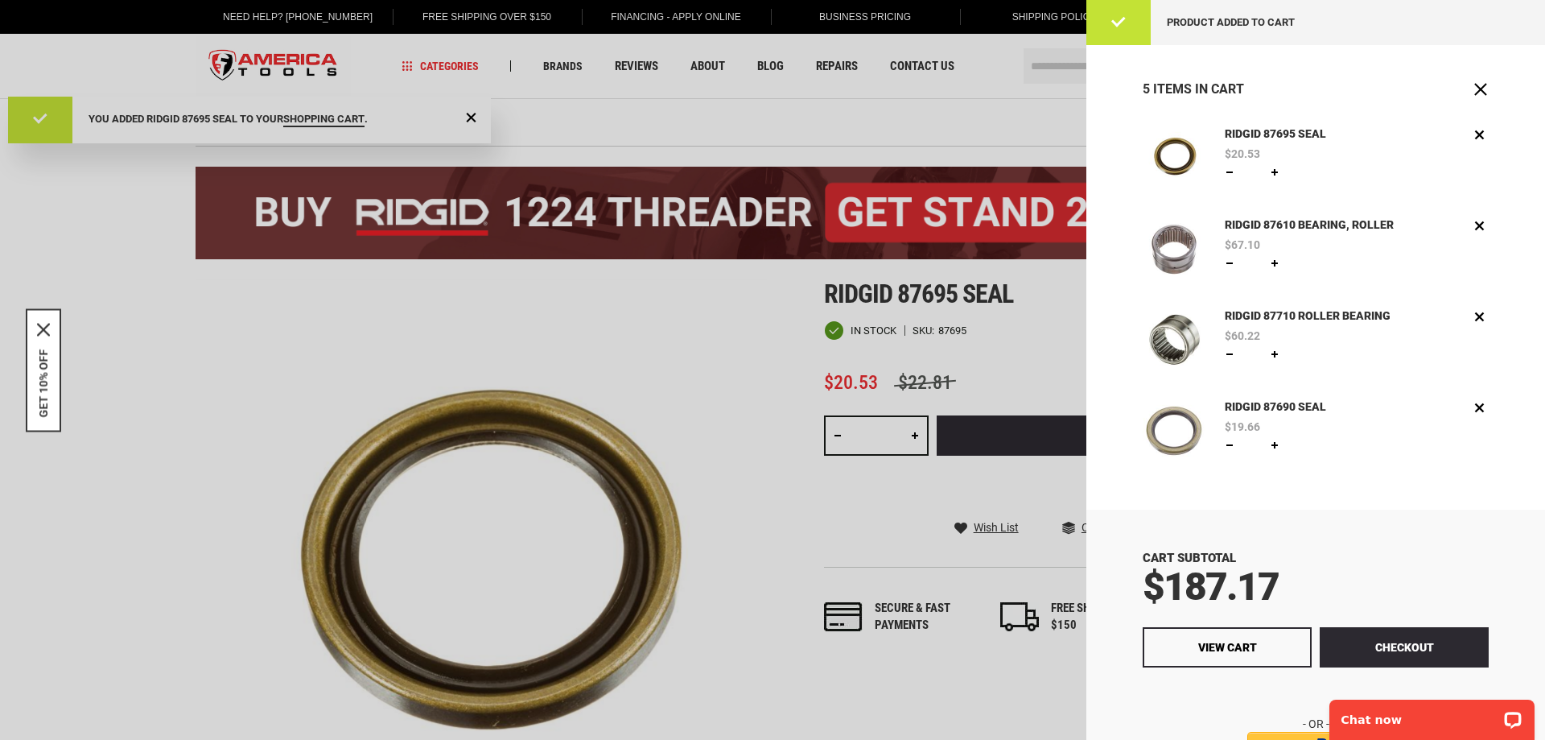
click at [1226, 447] on link at bounding box center [1229, 445] width 13 height 13
type input "*"
click at [1306, 444] on span "Update" at bounding box center [1308, 445] width 37 height 11
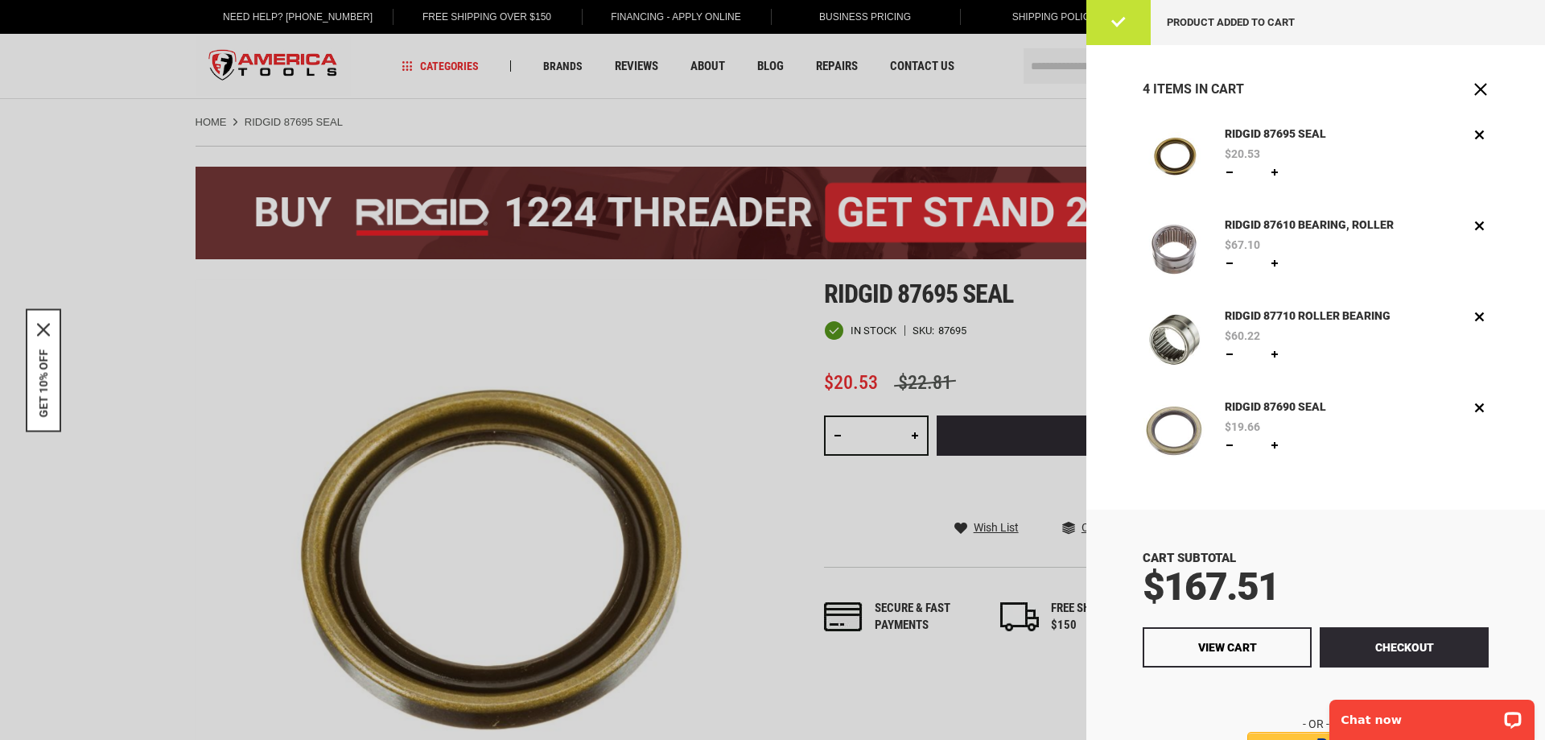
click at [1274, 131] on link "RIDGID 87695 SEAL" at bounding box center [1276, 135] width 110 height 18
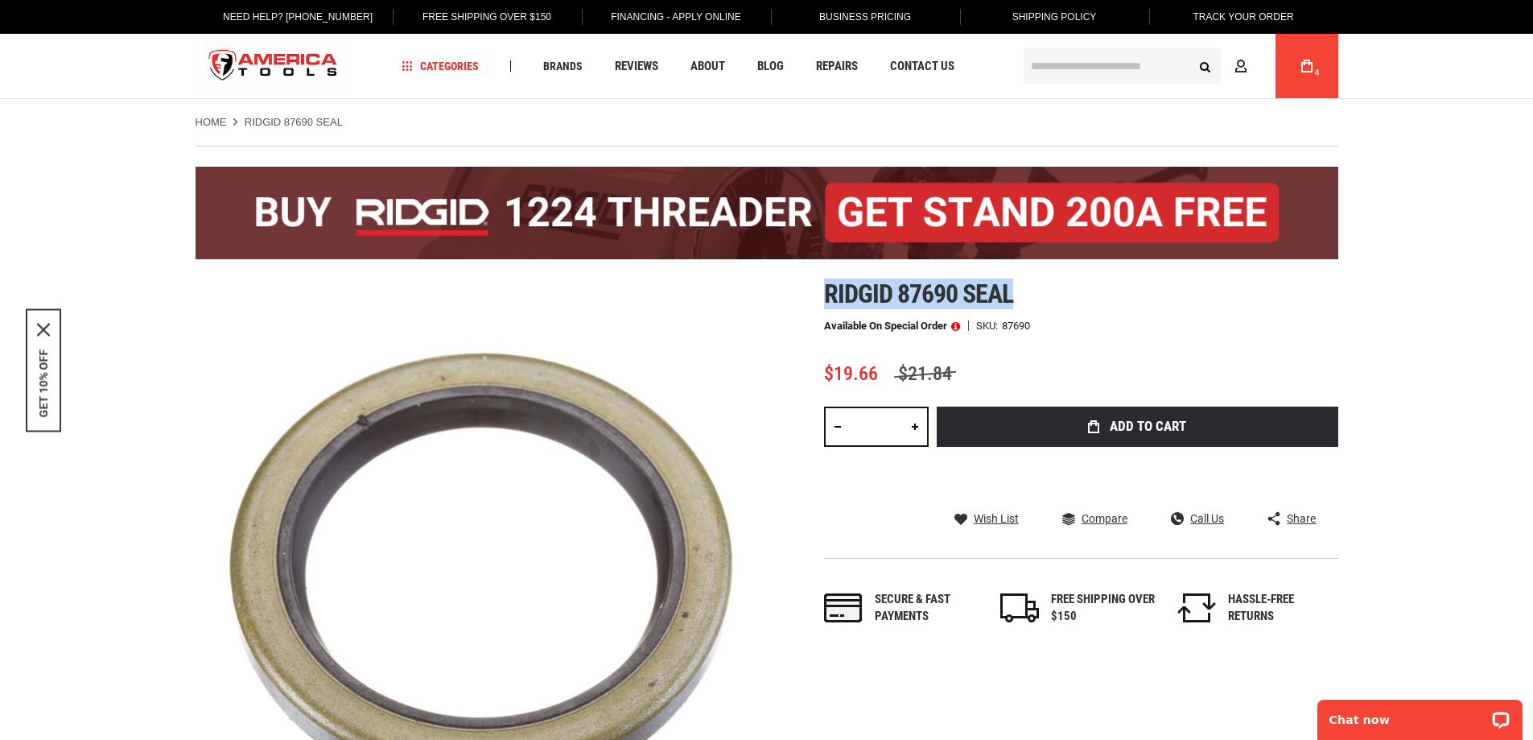
click at [954, 324] on span at bounding box center [955, 325] width 9 height 11
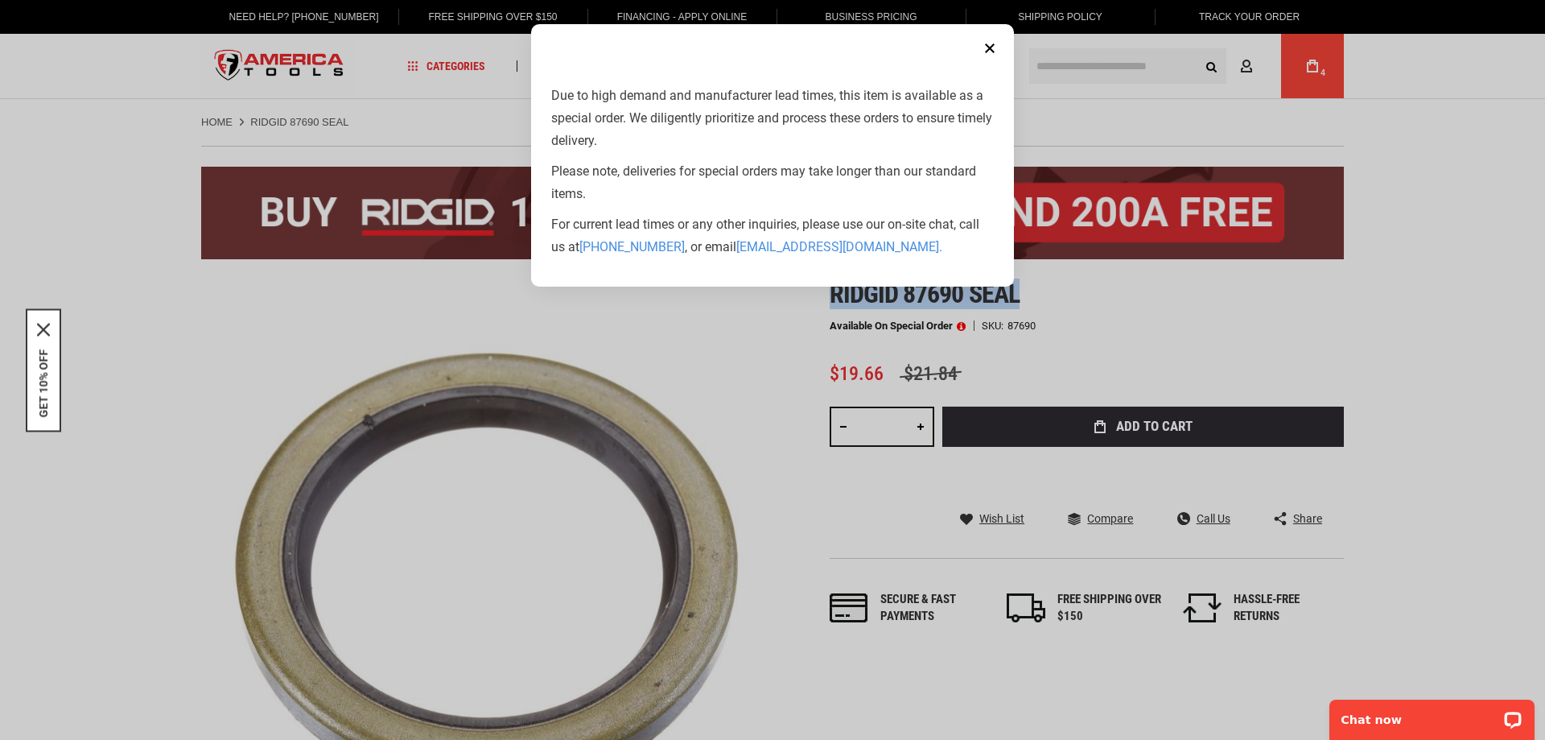
click at [992, 54] on button "Close" at bounding box center [990, 48] width 32 height 32
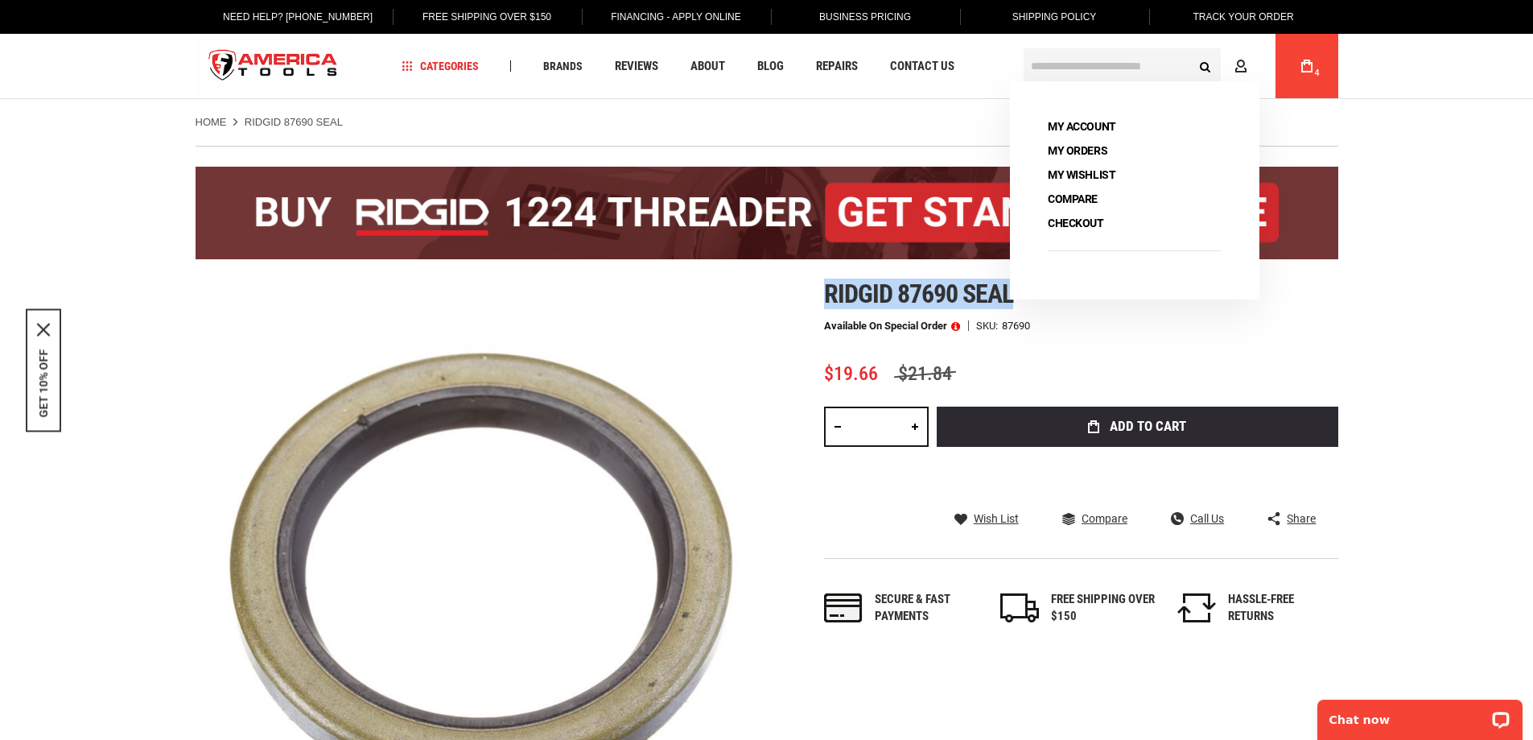
click at [1308, 79] on link "My Cart 4" at bounding box center [1307, 66] width 31 height 64
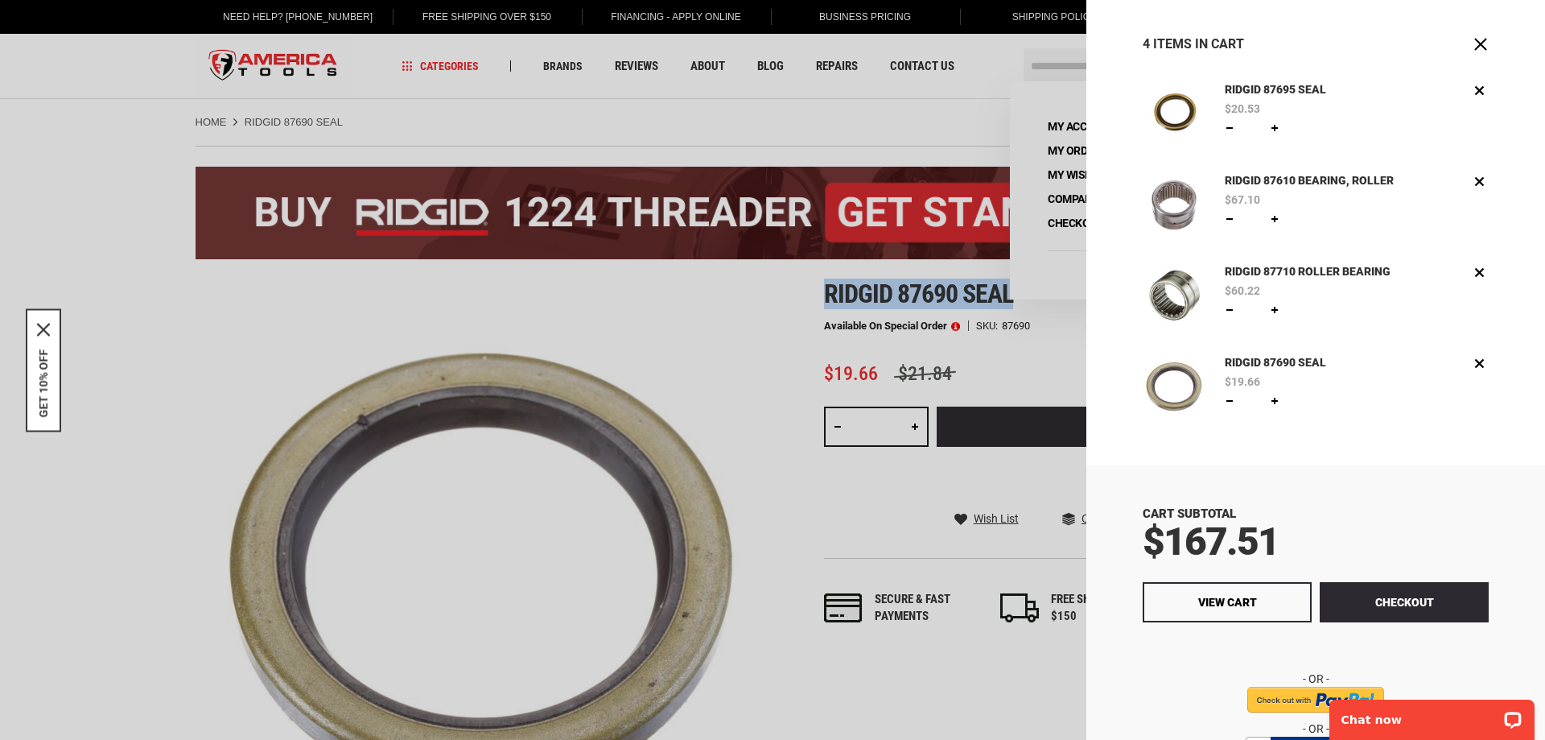
click at [114, 211] on div at bounding box center [772, 370] width 1545 height 740
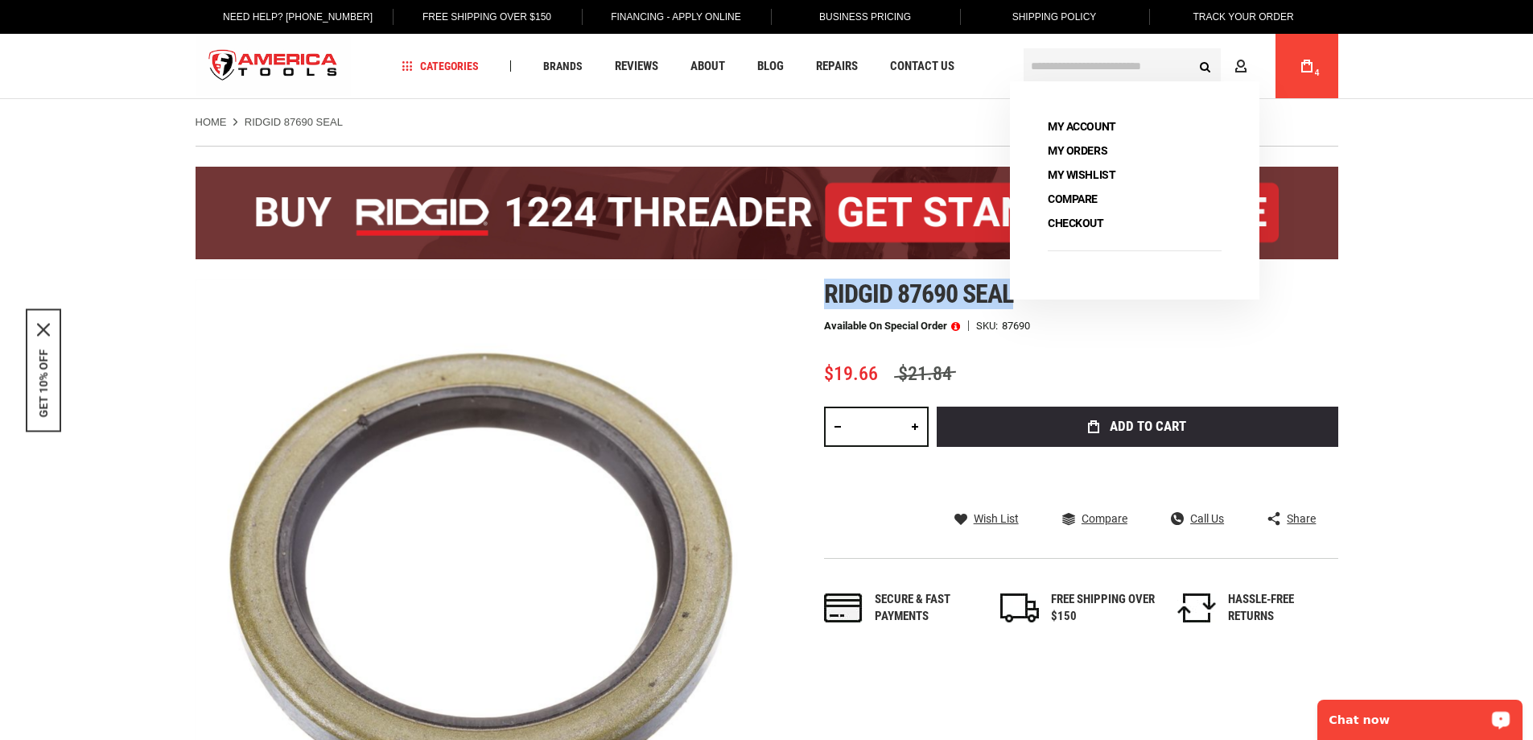
click at [1317, 71] on span "4" at bounding box center [1317, 72] width 5 height 9
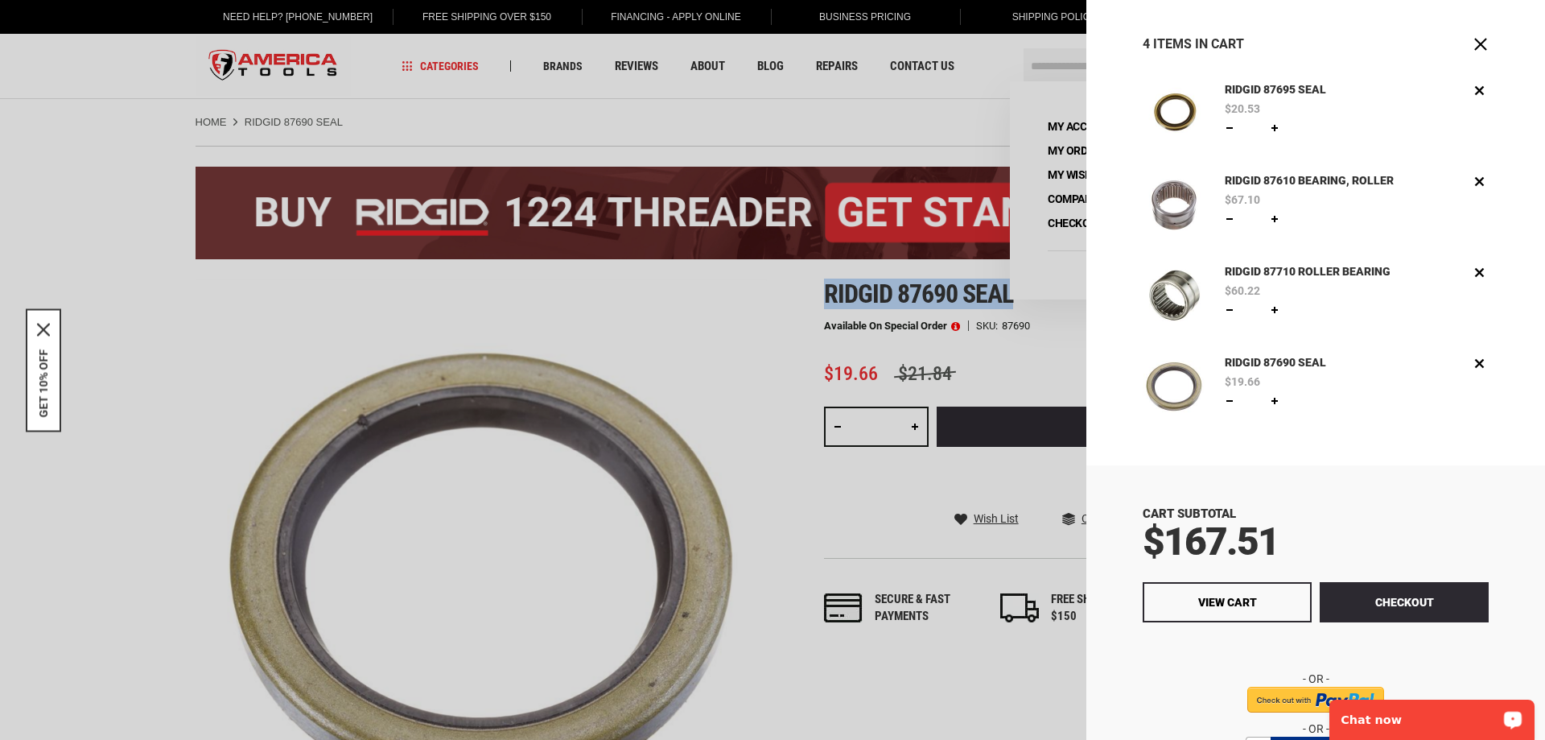
click at [1337, 266] on link "RIDGID 87710 ROLLER BEARING" at bounding box center [1308, 272] width 175 height 18
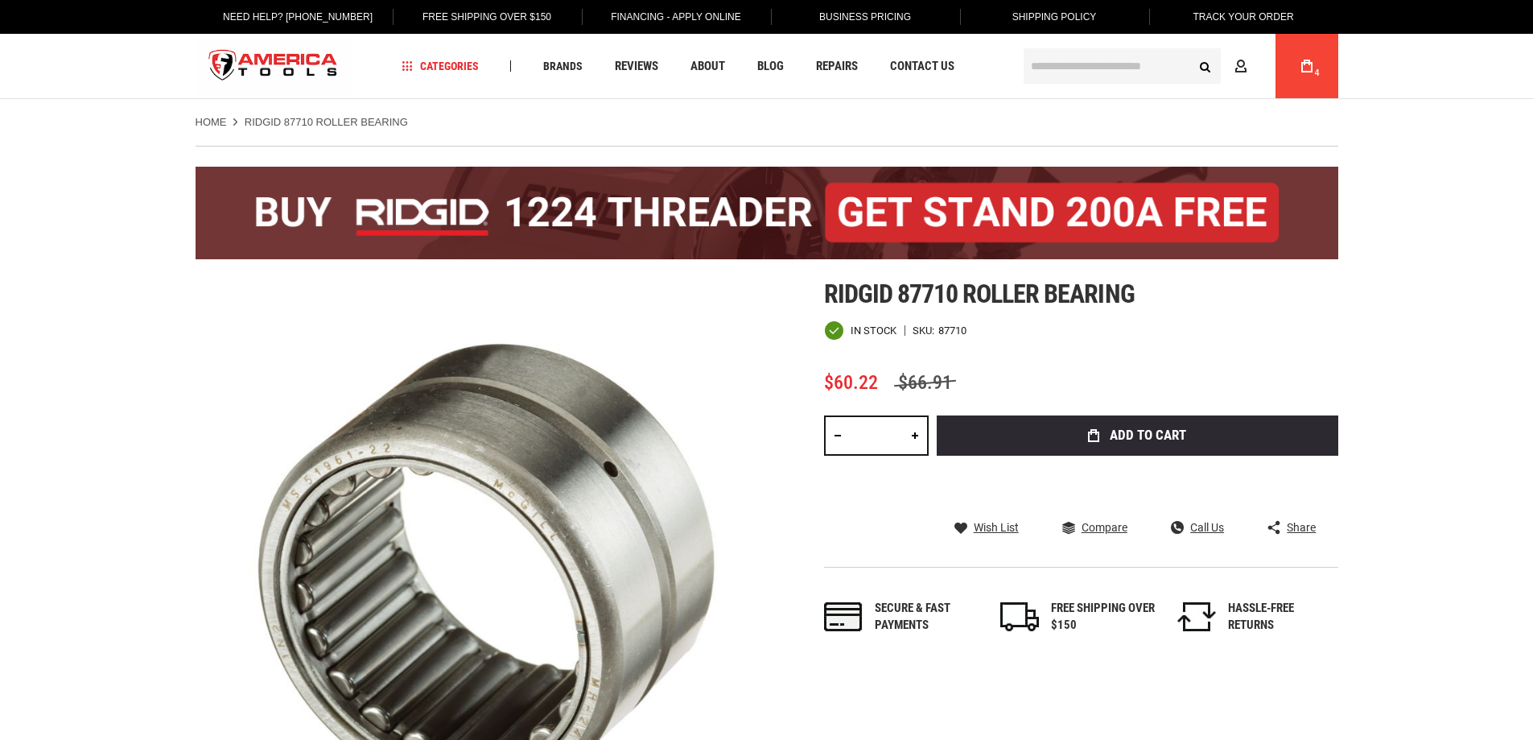
click at [1313, 68] on span "4" at bounding box center [1318, 73] width 10 height 10
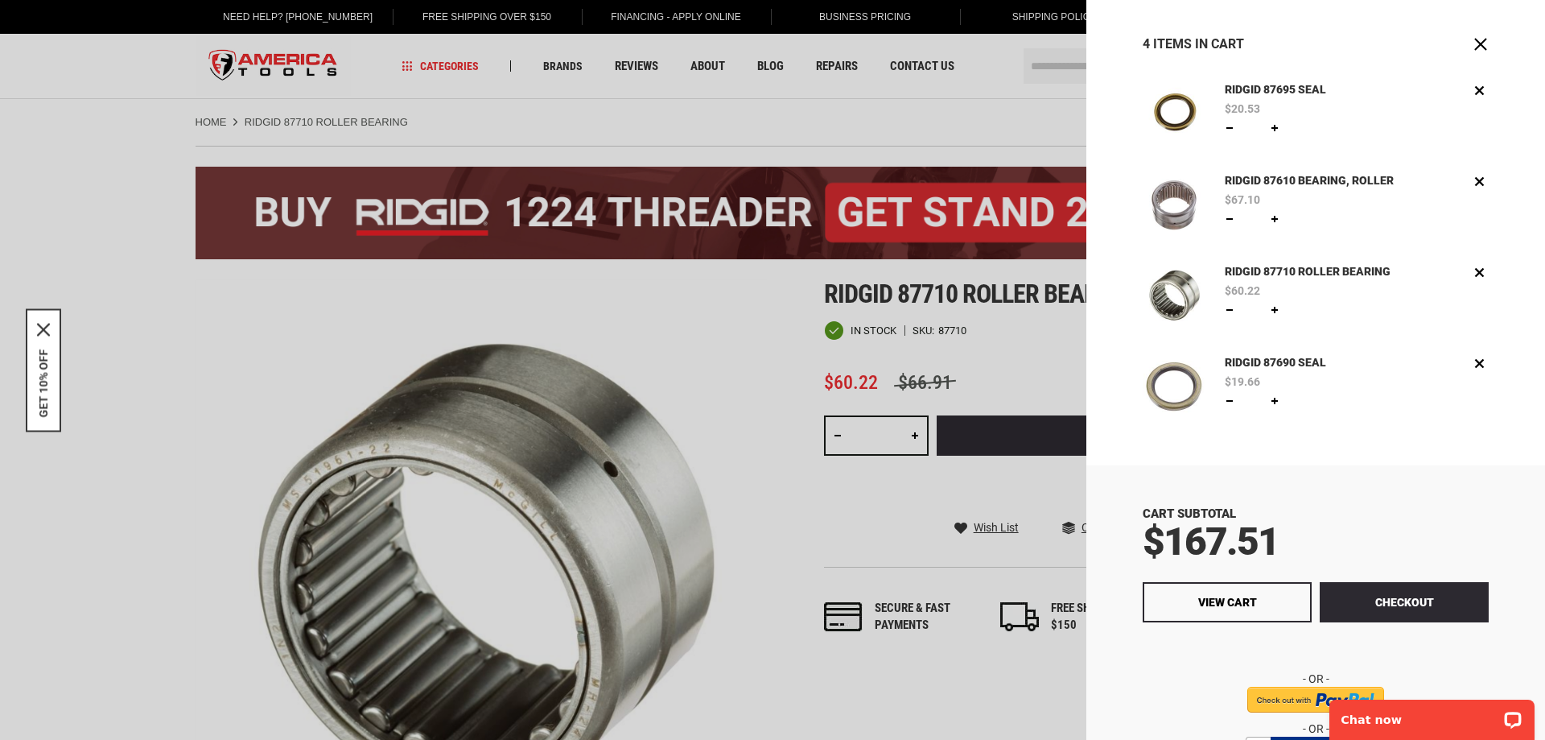
click at [1305, 179] on link "RIDGID 87610 BEARING, ROLLER" at bounding box center [1310, 181] width 178 height 18
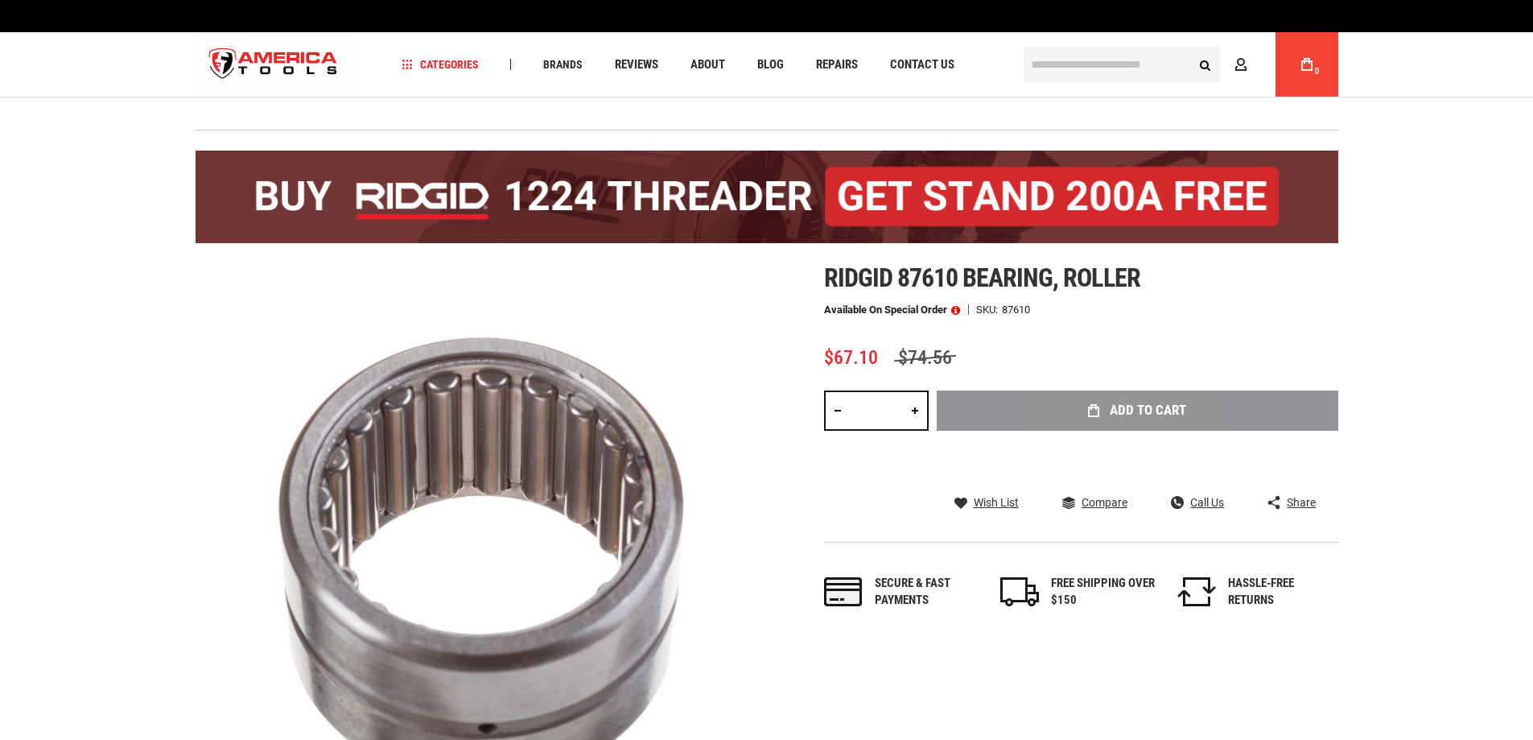
click at [1304, 72] on link "My Cart 0" at bounding box center [1307, 64] width 31 height 64
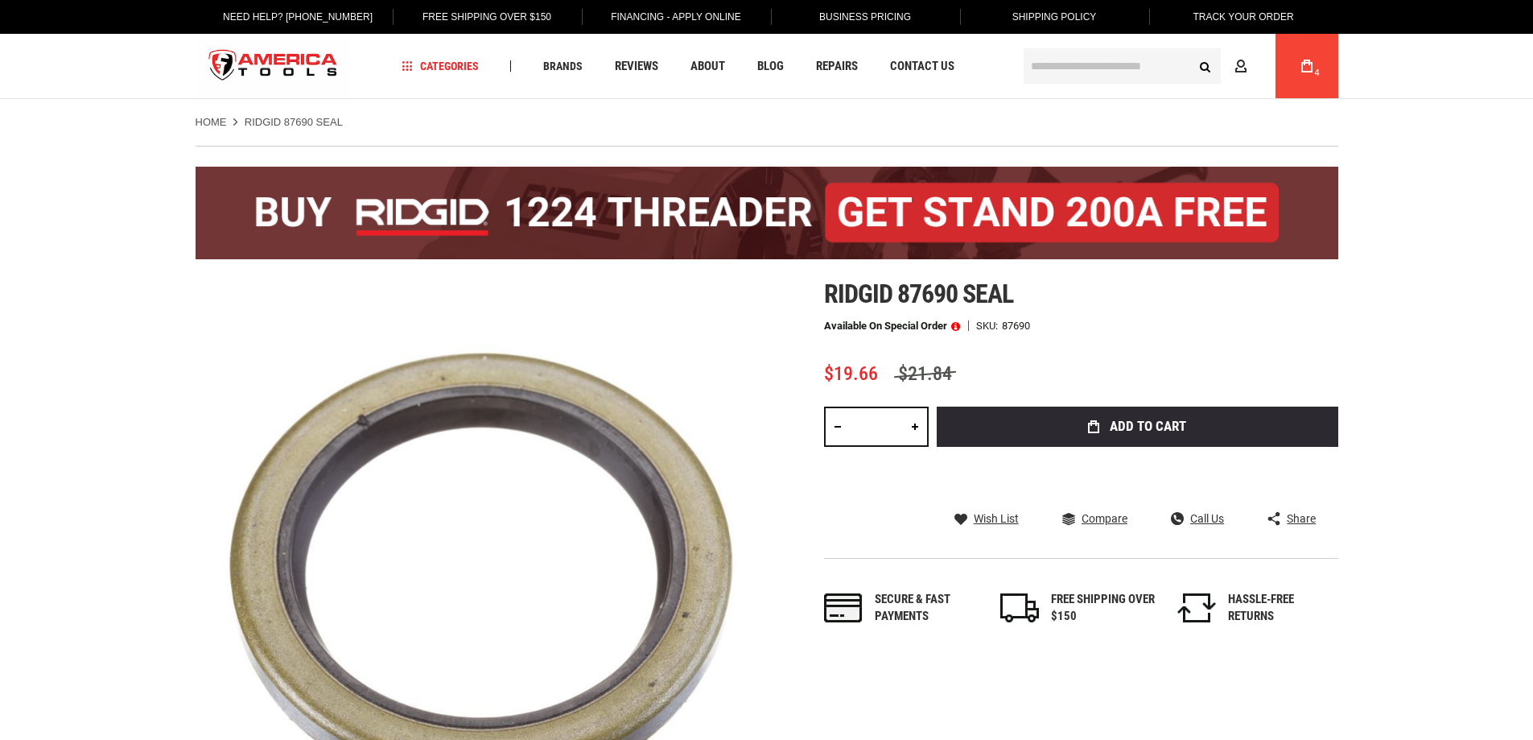
click at [1315, 69] on span "4" at bounding box center [1317, 72] width 5 height 9
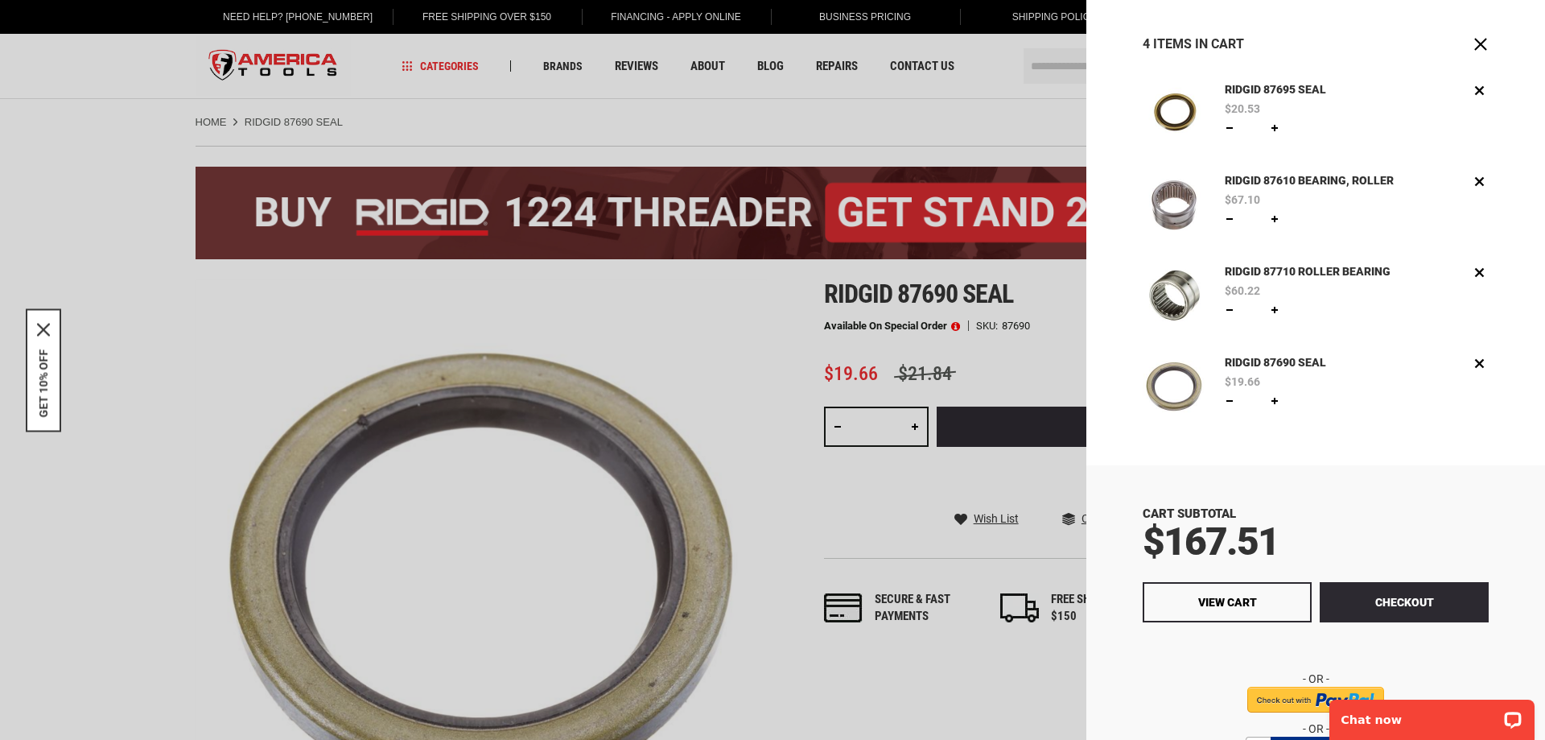
click at [66, 117] on div at bounding box center [772, 370] width 1545 height 740
